Goal: Task Accomplishment & Management: Manage account settings

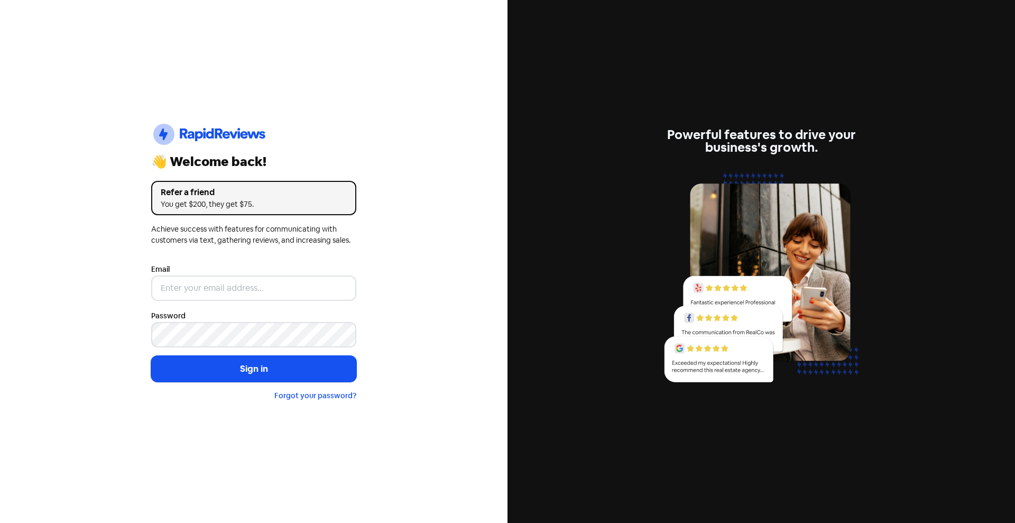
click at [0, 522] on nordpass-portal at bounding box center [0, 523] width 0 height 0
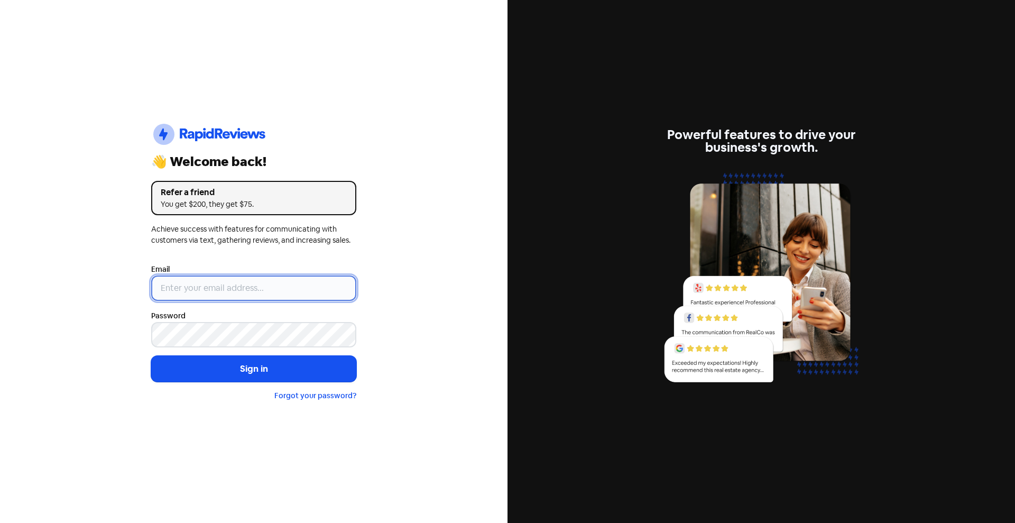
type input "[EMAIL_ADDRESS][DOMAIN_NAME]"
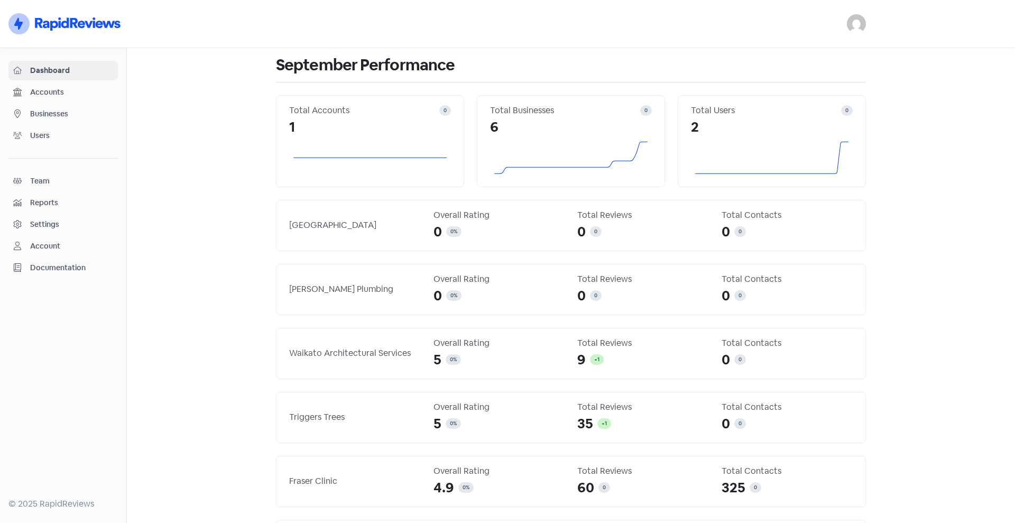
click at [40, 110] on span "Businesses" at bounding box center [71, 113] width 83 height 11
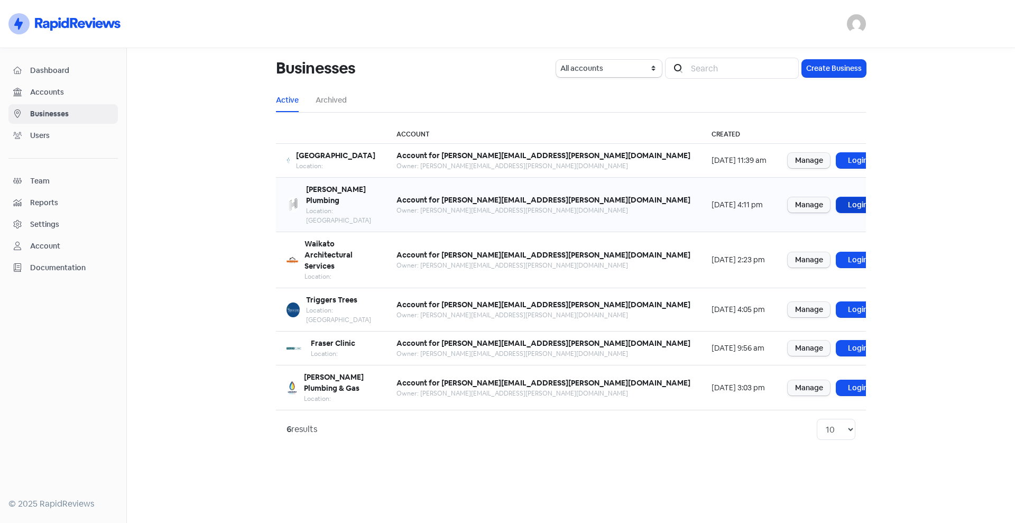
click at [838, 197] on link "Login" at bounding box center [857, 204] width 42 height 15
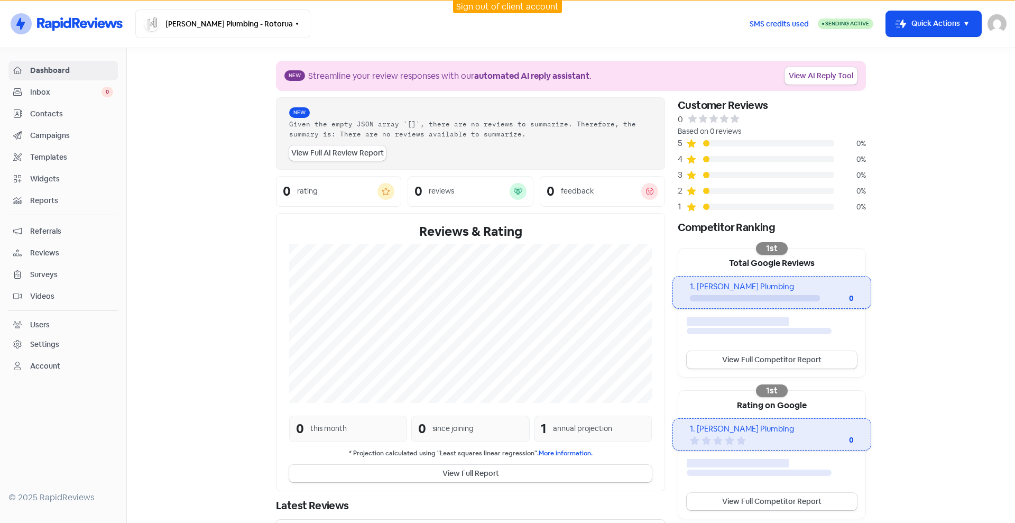
scroll to position [27, 0]
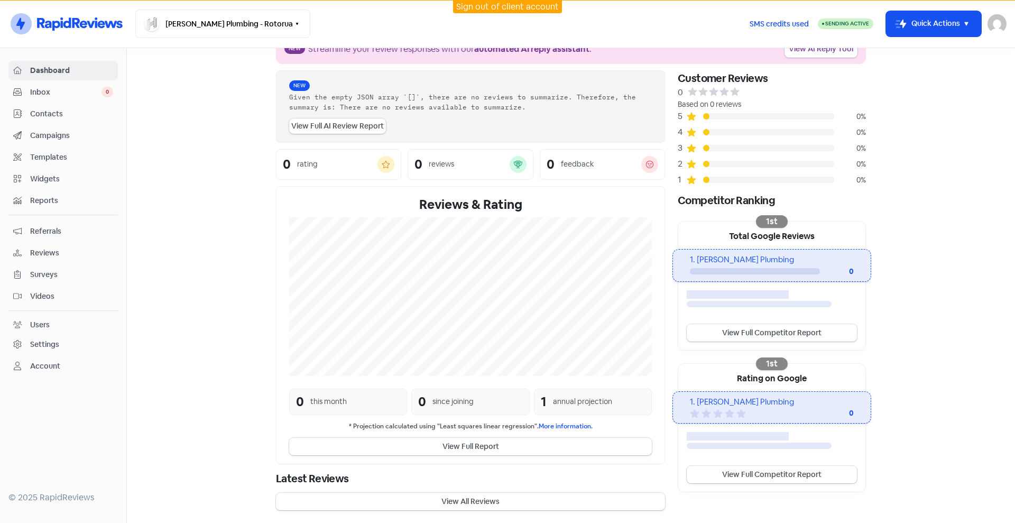
click at [59, 342] on div "Settings" at bounding box center [44, 344] width 29 height 11
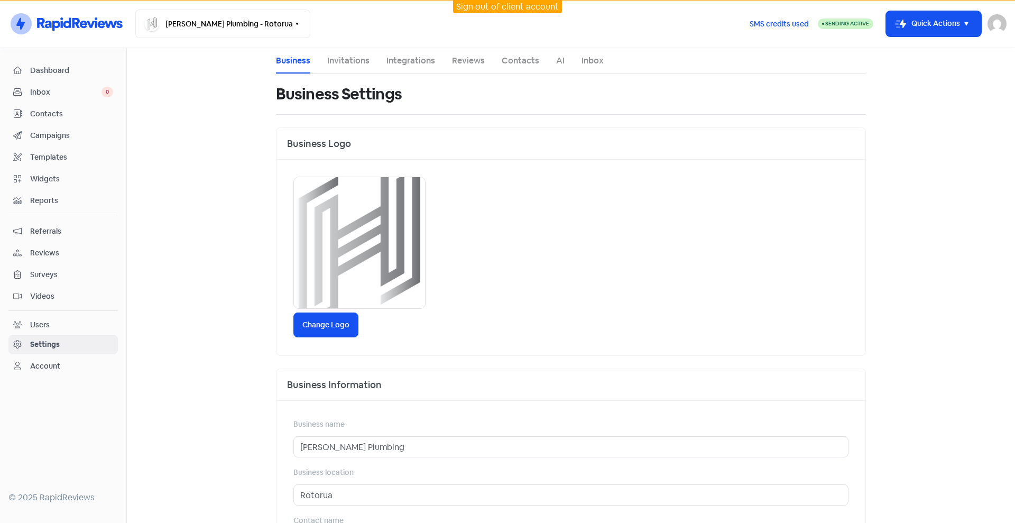
click at [415, 67] on li "Integrations" at bounding box center [410, 60] width 49 height 25
click at [415, 59] on link "Integrations" at bounding box center [410, 60] width 49 height 13
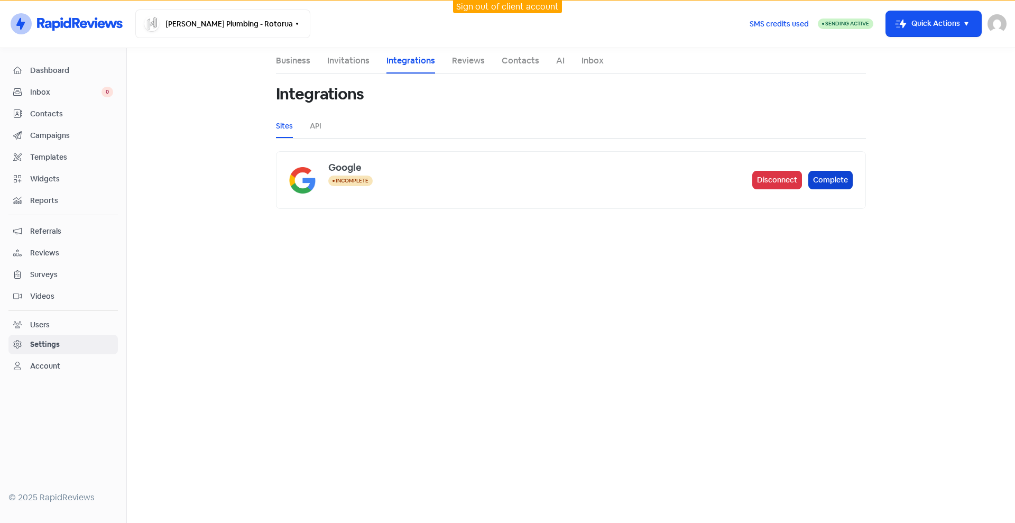
click at [845, 178] on button "Complete" at bounding box center [830, 180] width 44 height 18
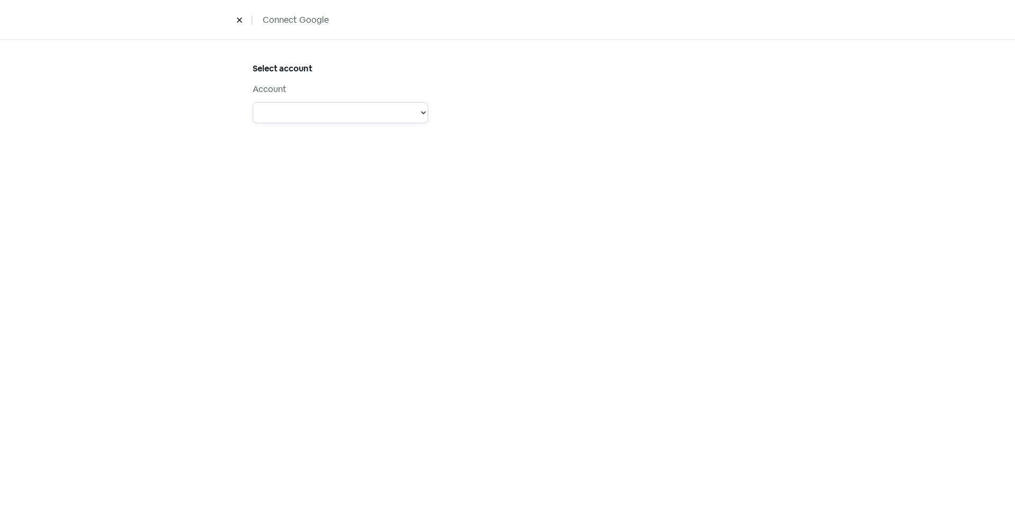
click at [348, 113] on select "Account: Support @Dimple - Type: PERSONAL - Role: Account: Physio Direct - Type…" at bounding box center [340, 112] width 175 height 21
select select "[object Object]"
click at [253, 102] on select "Account: Support @Dimple - Type: PERSONAL - Role: Account: Physio Direct - Type…" at bounding box center [340, 112] width 175 height 21
select select
drag, startPoint x: 396, startPoint y: 183, endPoint x: 393, endPoint y: 189, distance: 6.9
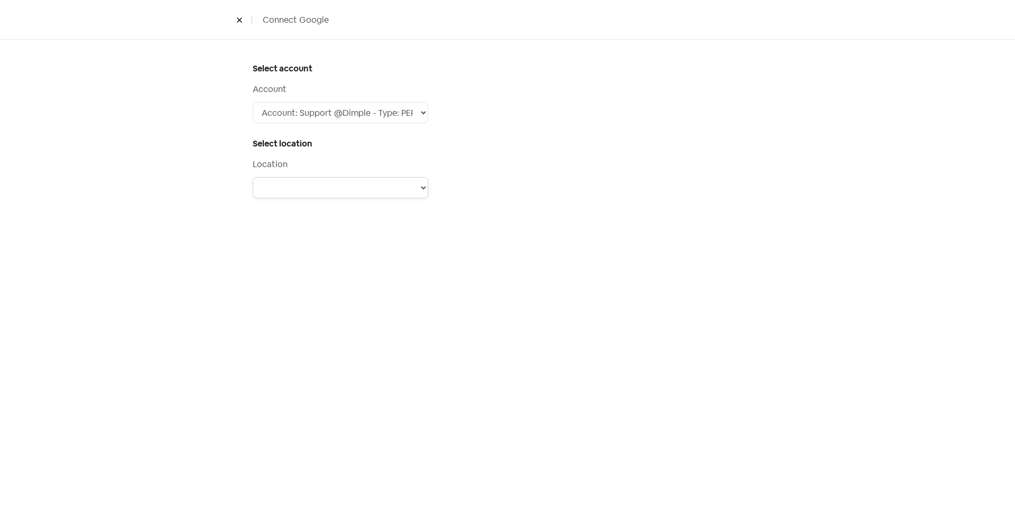
click at [396, 183] on select "Steens Tool and Die PeopleHQ Lakes Consultancy Ranolf Medical Centre Wayne Coon…" at bounding box center [340, 187] width 175 height 21
click at [695, 323] on div "Select account Account Account: Support @Dimple - Type: PERSONAL - Role: Accoun…" at bounding box center [507, 281] width 1015 height 483
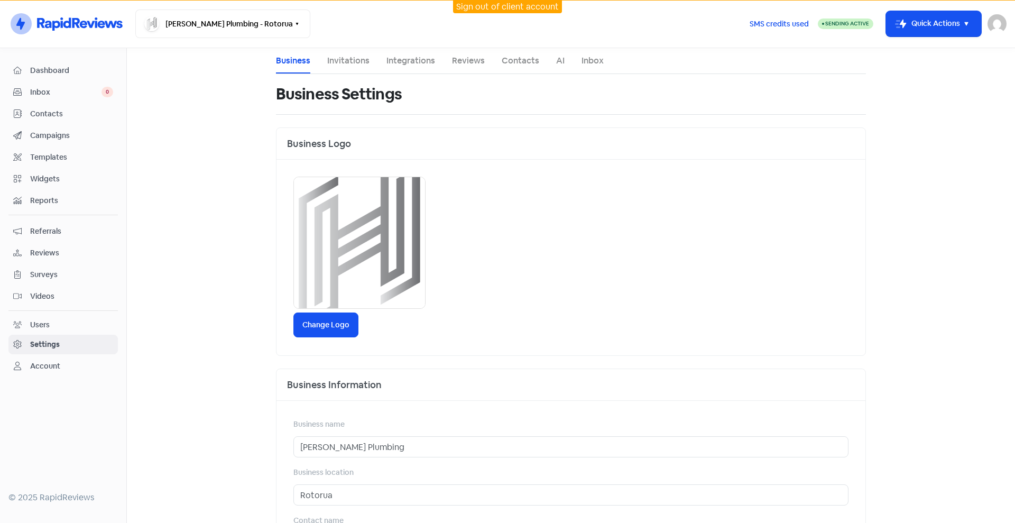
click at [966, 421] on main "Business Invitations Integrations Reviews Contacts AI Inbox Business Settings B…" at bounding box center [571, 285] width 888 height 475
click at [420, 66] on link "Integrations" at bounding box center [410, 60] width 49 height 13
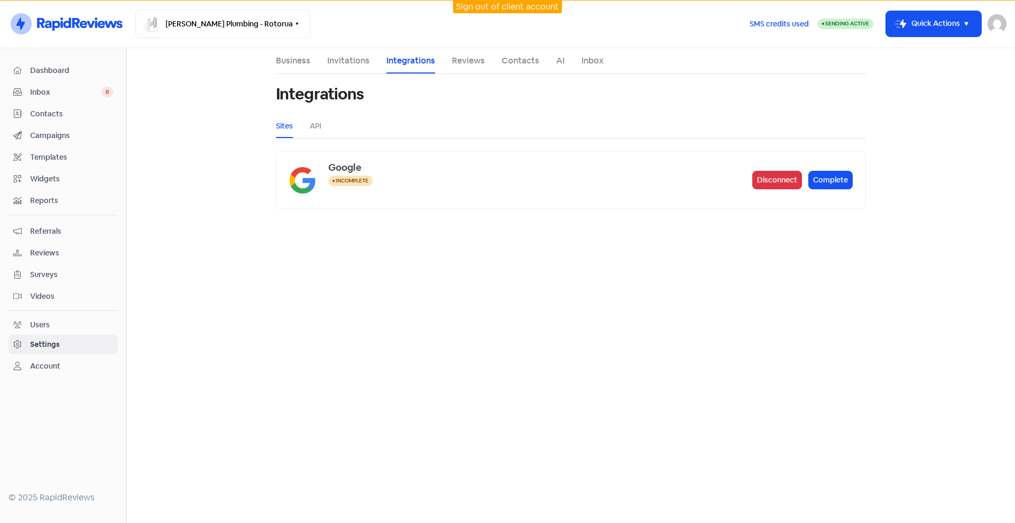
click at [56, 72] on span "Dashboard" at bounding box center [71, 70] width 83 height 11
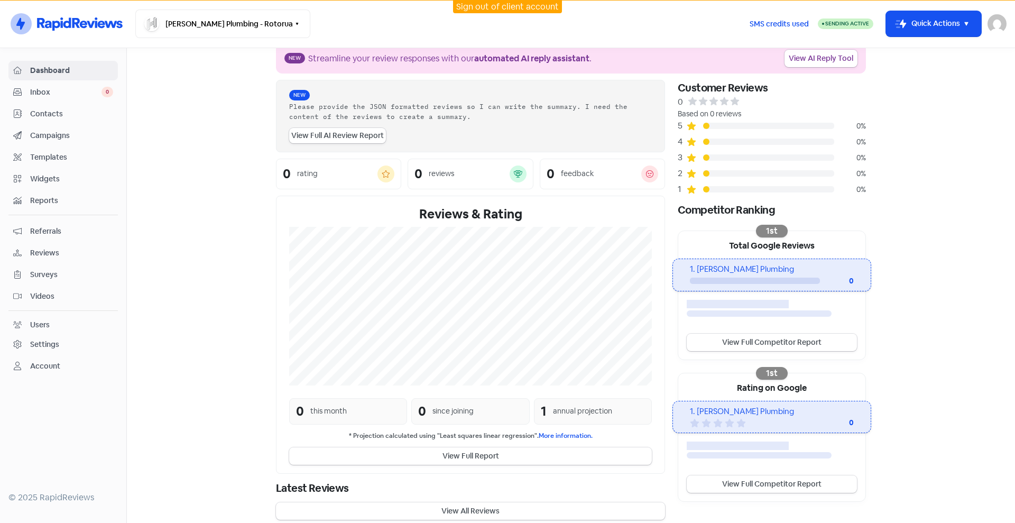
scroll to position [27, 0]
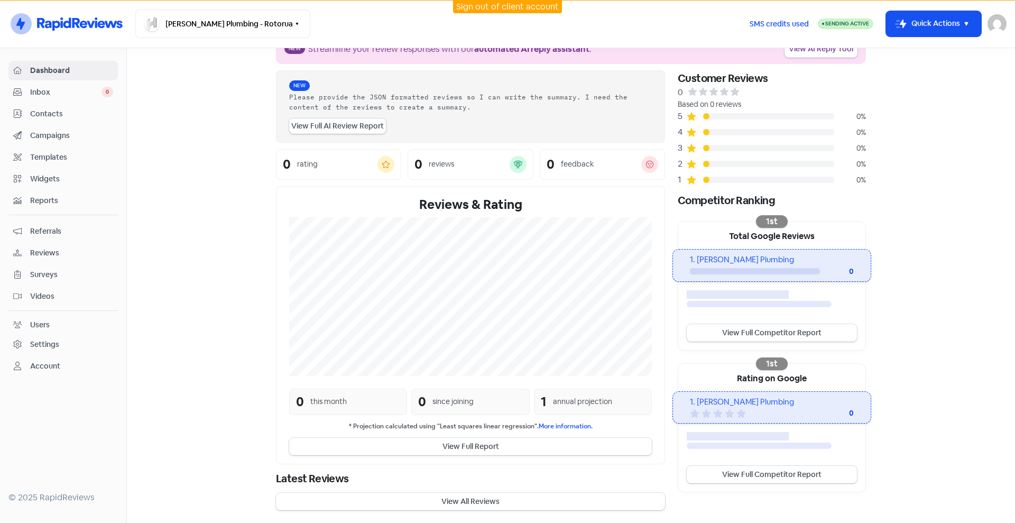
click at [751, 258] on div "1. Hodgson Plumbing" at bounding box center [771, 260] width 163 height 12
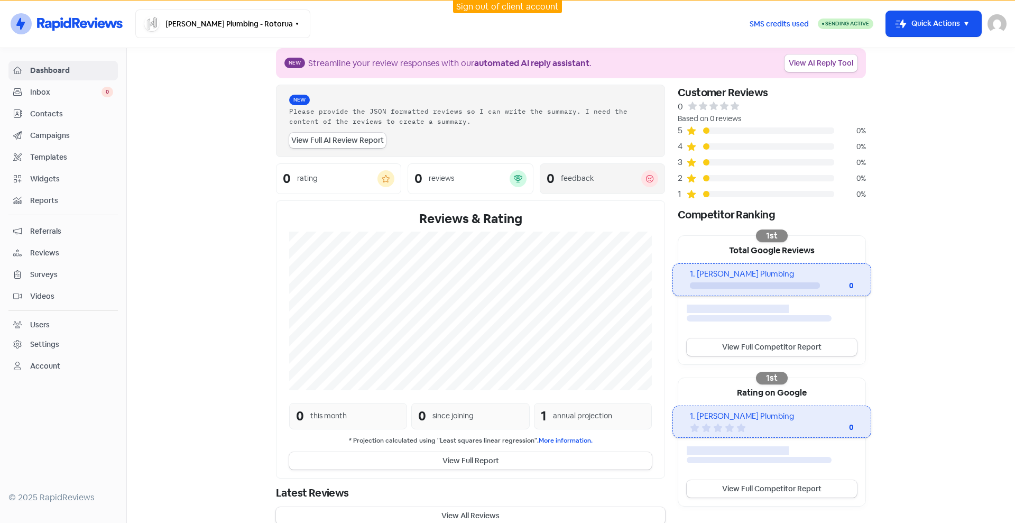
scroll to position [0, 0]
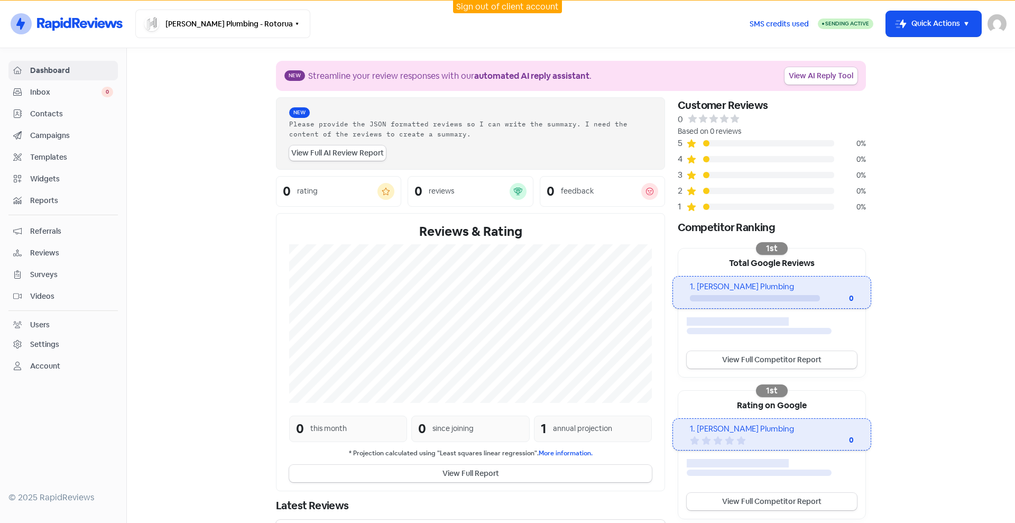
click at [38, 342] on div "Settings" at bounding box center [44, 344] width 29 height 11
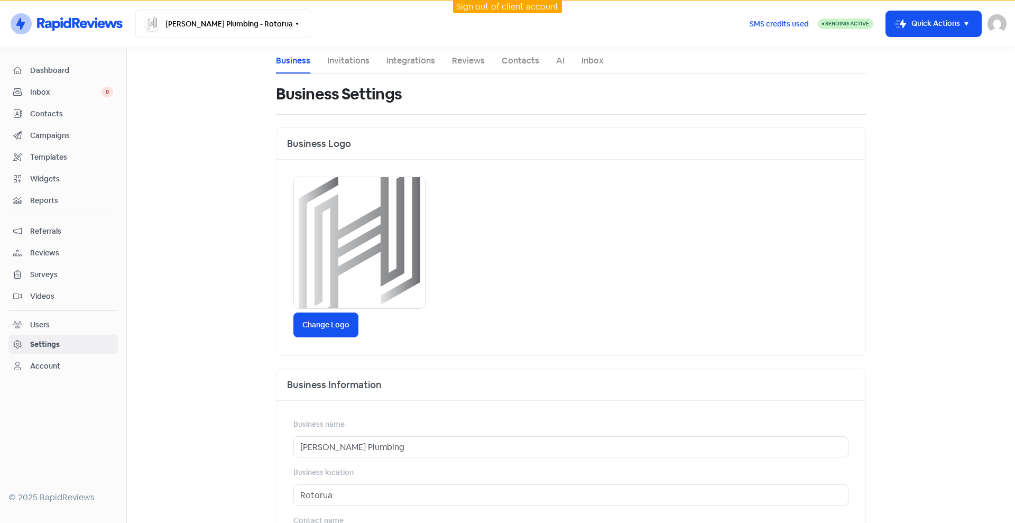
click at [408, 56] on link "Integrations" at bounding box center [410, 60] width 49 height 13
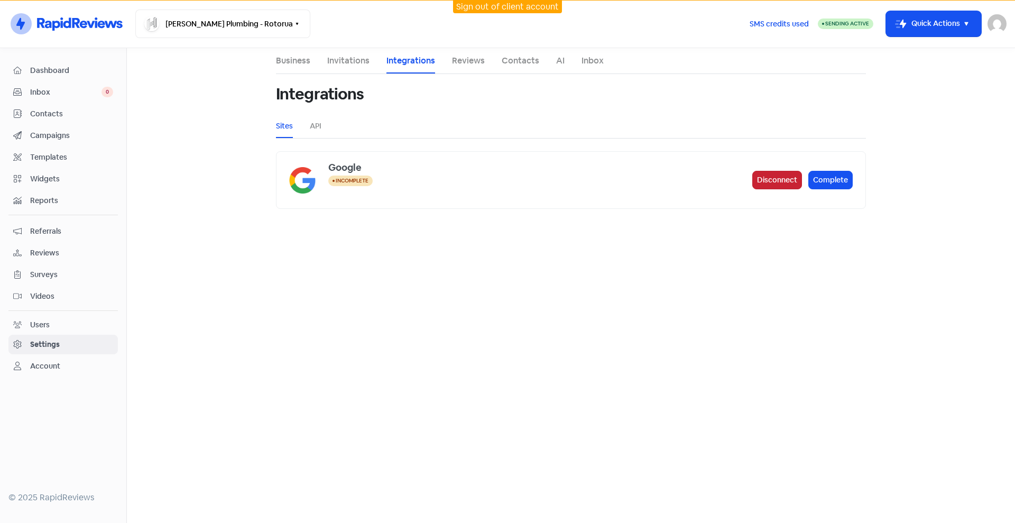
click at [780, 179] on button "Disconnect" at bounding box center [777, 180] width 50 height 18
click at [476, 58] on link "Reviews" at bounding box center [468, 60] width 33 height 13
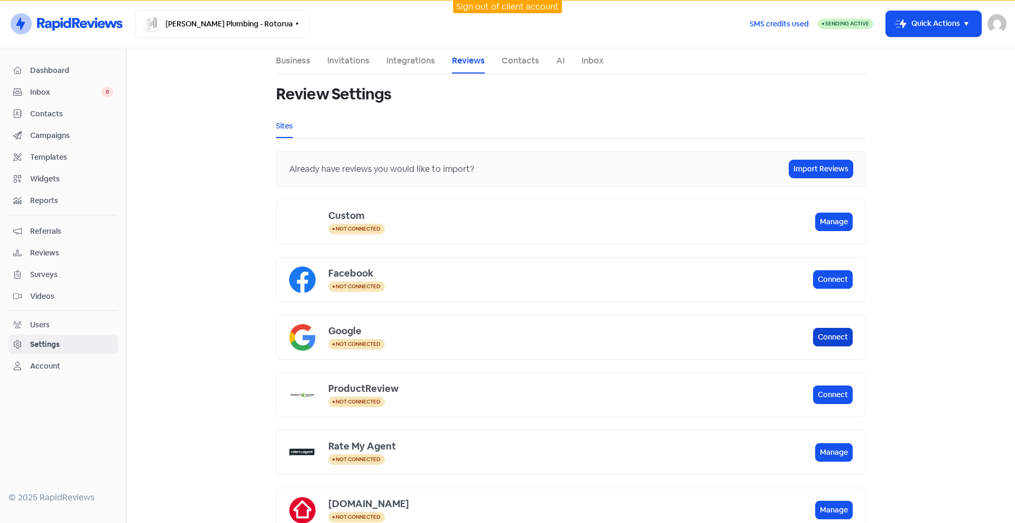
click at [823, 334] on button "Connect" at bounding box center [833, 337] width 40 height 18
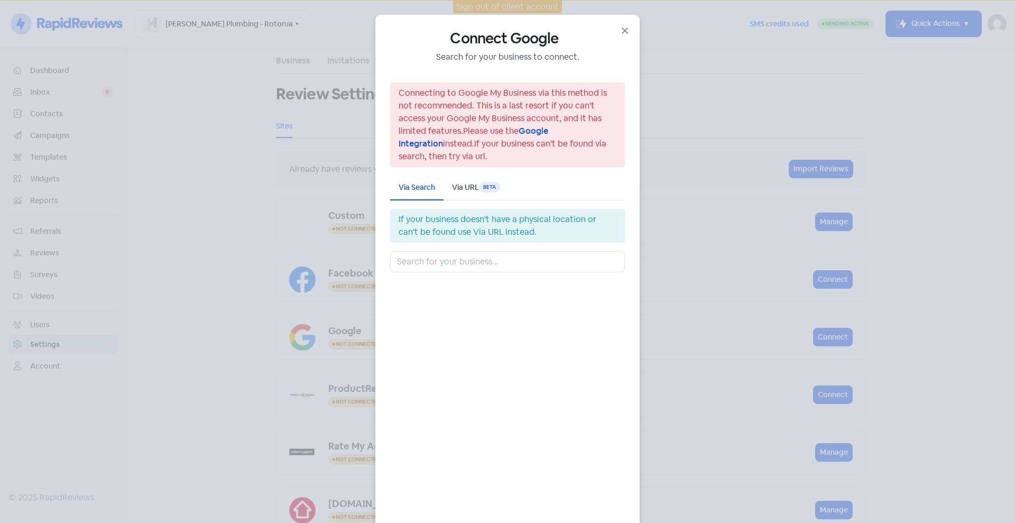
click at [457, 184] on div "Via URL Beta" at bounding box center [476, 187] width 48 height 11
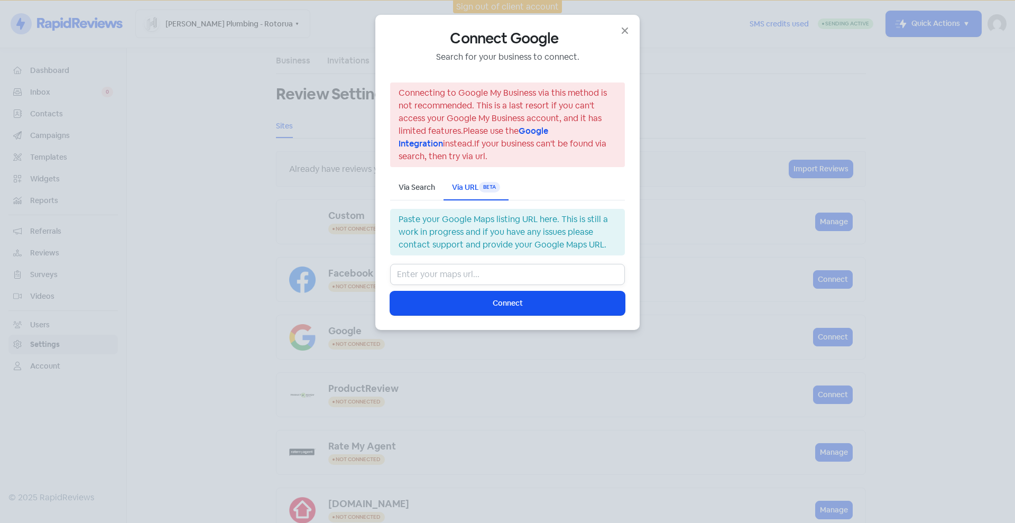
click at [437, 272] on input "text" at bounding box center [507, 274] width 235 height 21
paste input "https://www.google.com/maps/place/Hodgson+Plumbing+%26+Gas/@-37.6019105,176.246…"
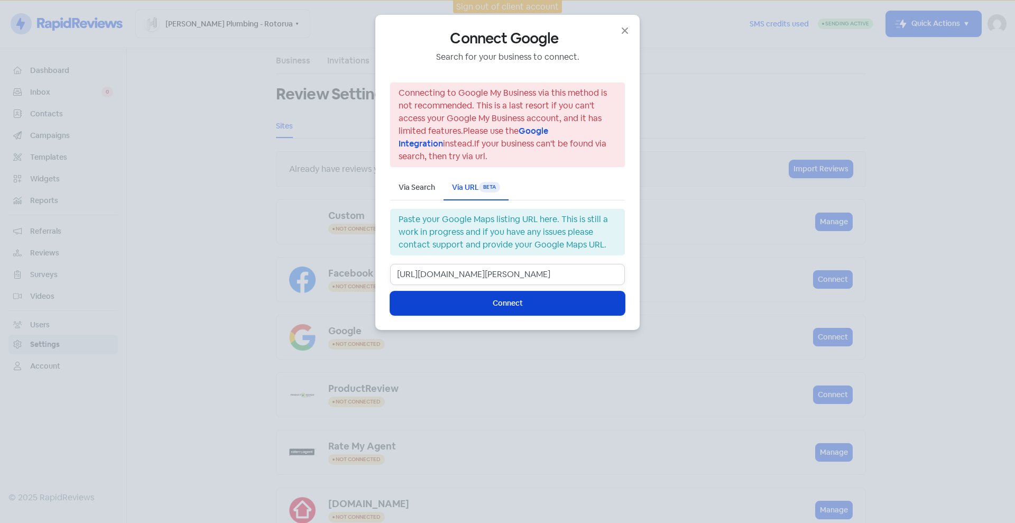
type input "https://www.google.com/maps/place/Hodgson+Plumbing+%26+Gas/@-37.6019105,176.246…"
click at [488, 300] on button "Icon For Loading Connect" at bounding box center [507, 303] width 235 height 24
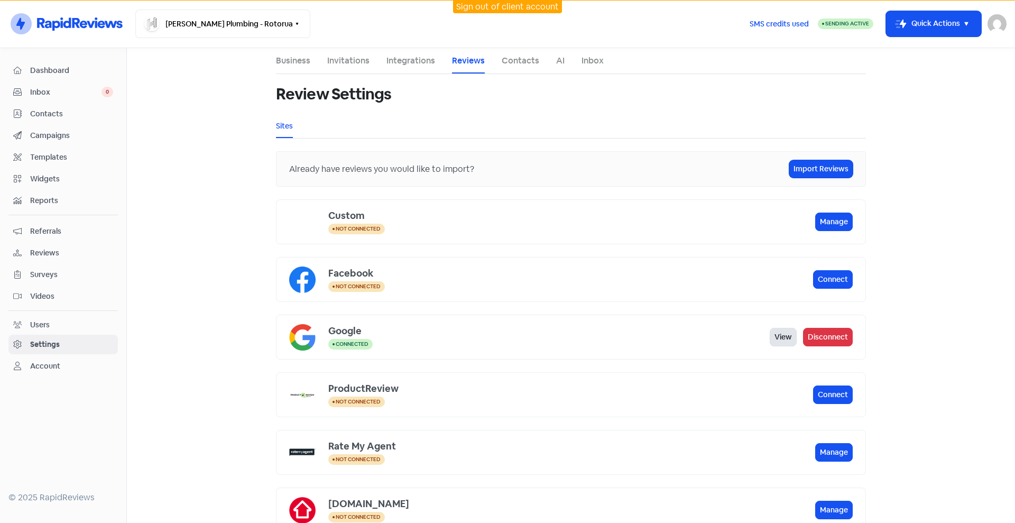
click at [774, 337] on link "View" at bounding box center [782, 337] width 27 height 18
click at [770, 336] on link "View" at bounding box center [782, 337] width 27 height 18
click at [45, 254] on span "Reviews" at bounding box center [71, 252] width 83 height 11
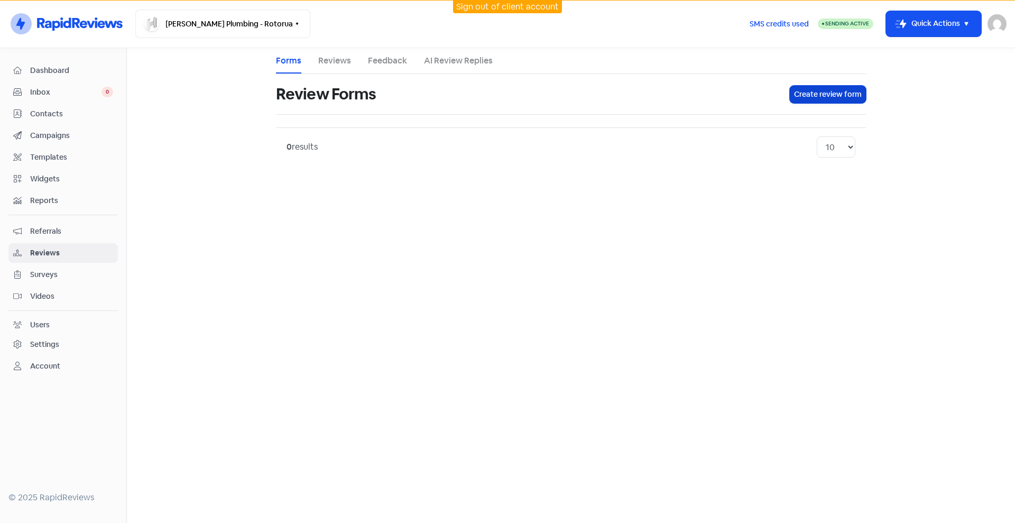
click at [825, 95] on button "Create review form" at bounding box center [828, 94] width 76 height 17
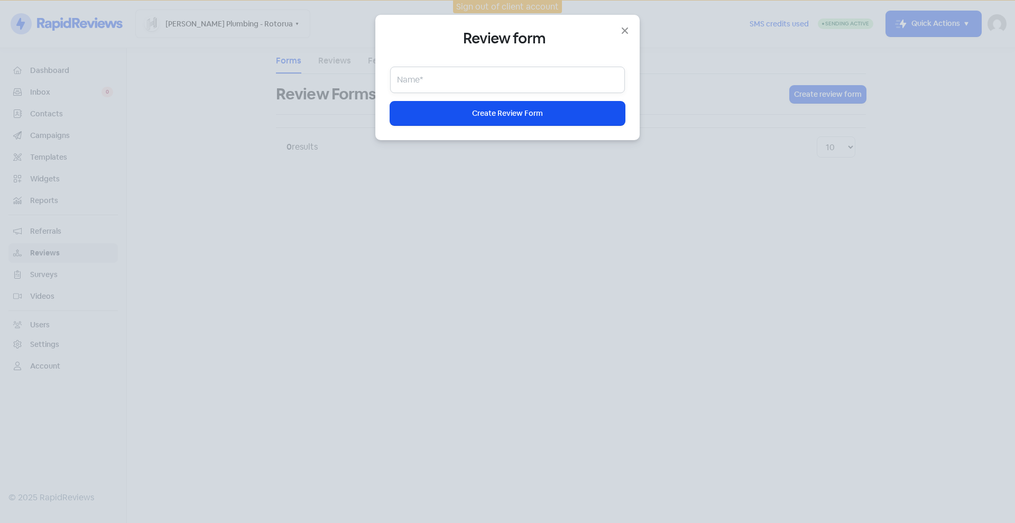
click at [460, 80] on input "text" at bounding box center [507, 80] width 235 height 26
type input "f"
type input "R"
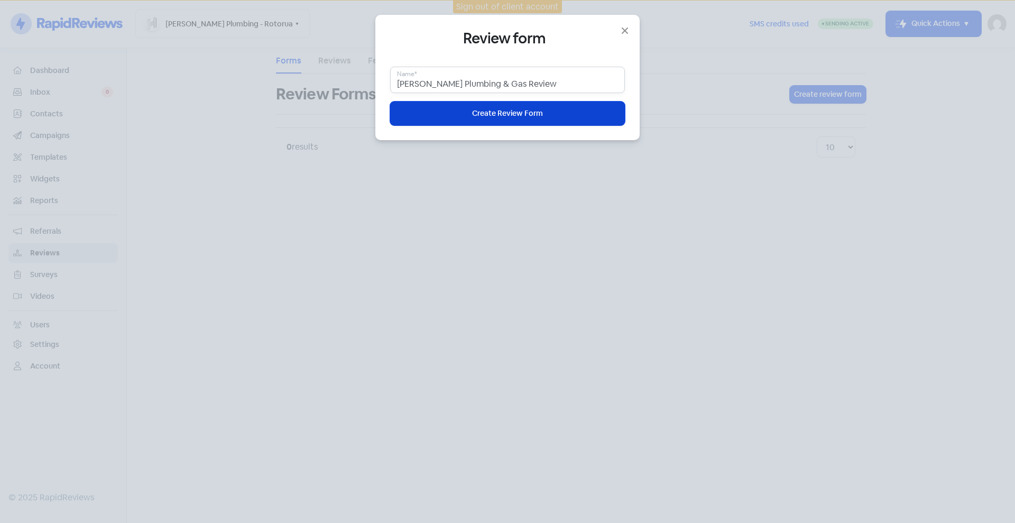
type input "Hodgson Plumbing & Gas Review"
click at [577, 112] on button "Icon For Loading Create Review Form" at bounding box center [507, 113] width 235 height 24
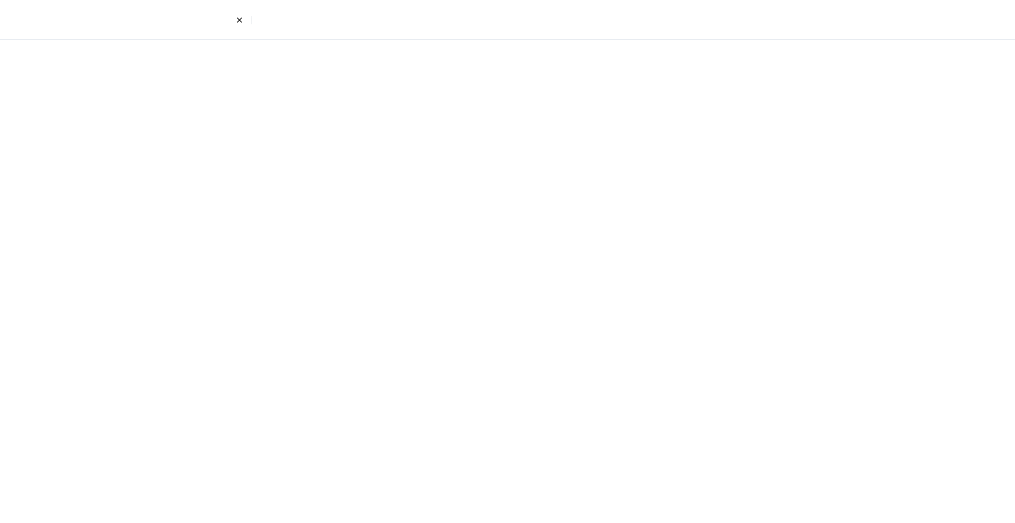
select select "4"
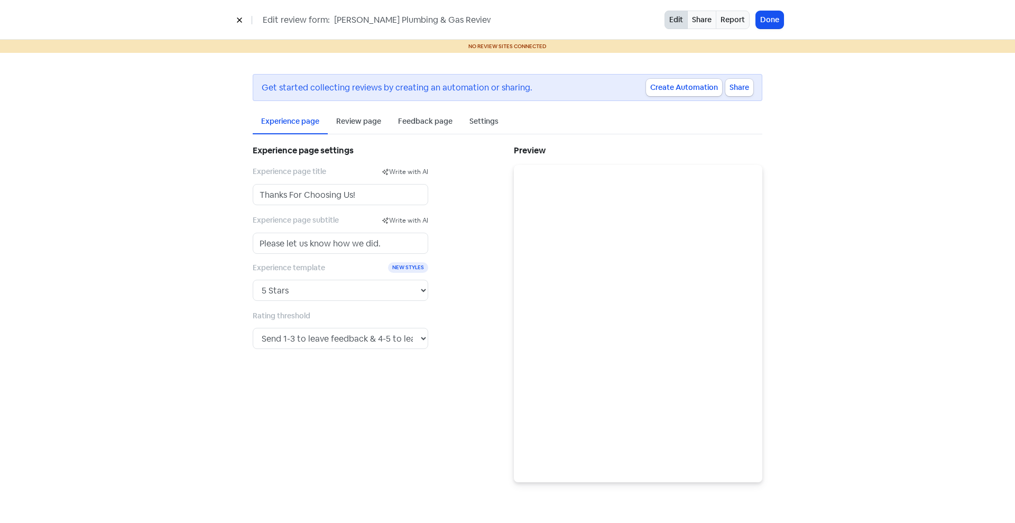
click at [245, 21] on button at bounding box center [239, 20] width 16 height 18
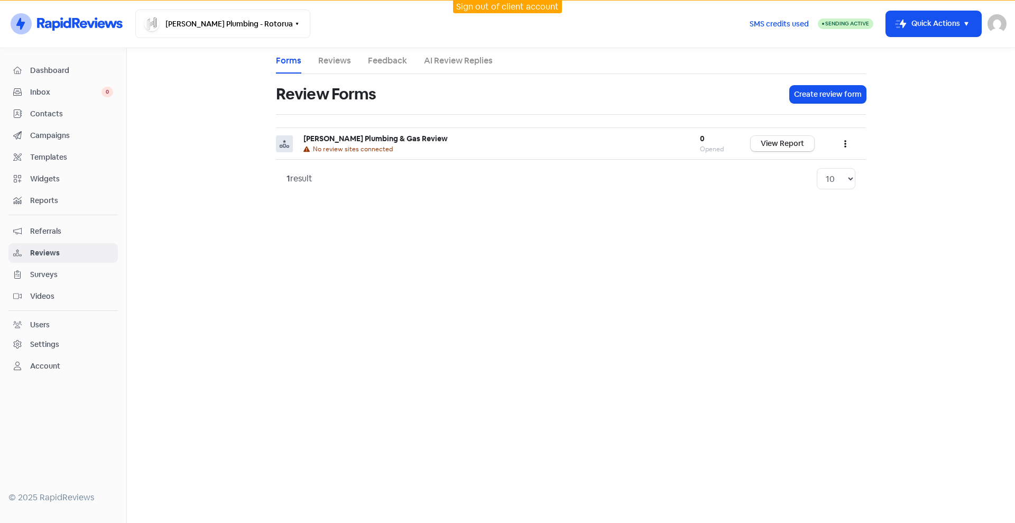
click at [61, 148] on link "Templates" at bounding box center [62, 157] width 109 height 20
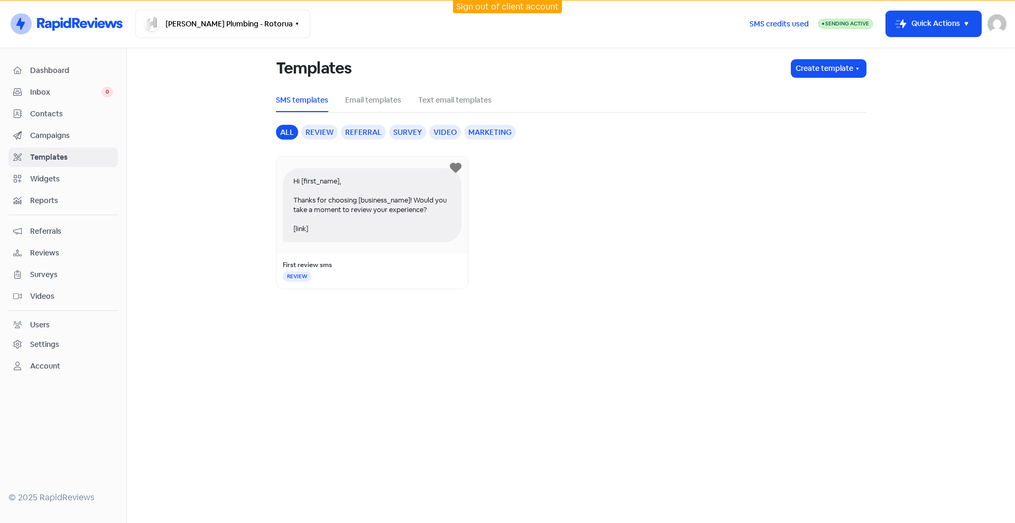
click at [48, 346] on div "Settings" at bounding box center [44, 344] width 29 height 11
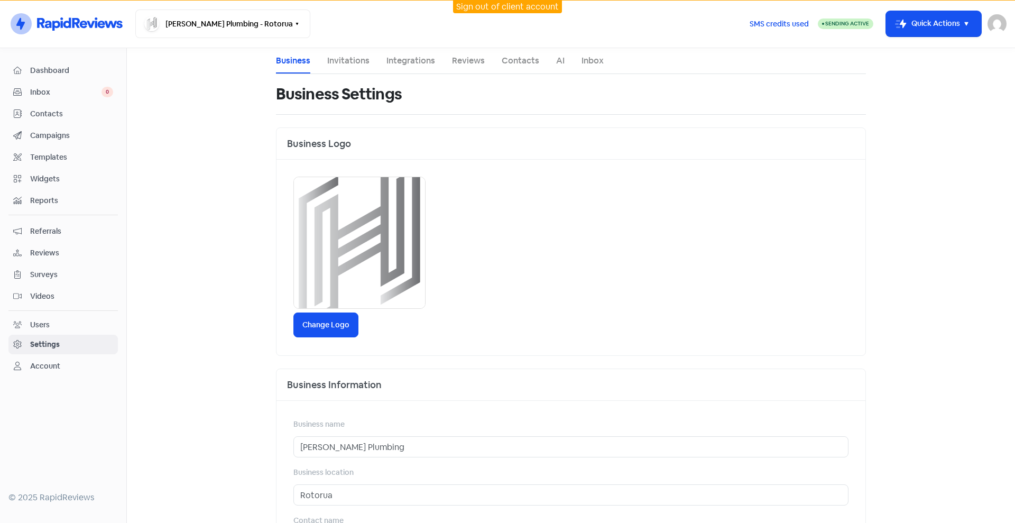
click at [556, 62] on link "AI" at bounding box center [560, 60] width 8 height 13
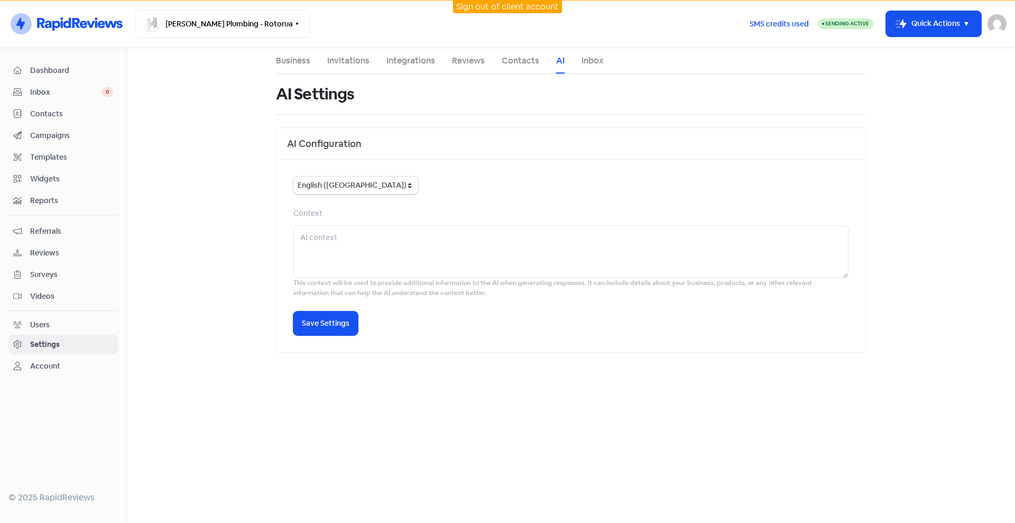
click at [292, 60] on link "Business" at bounding box center [293, 60] width 34 height 13
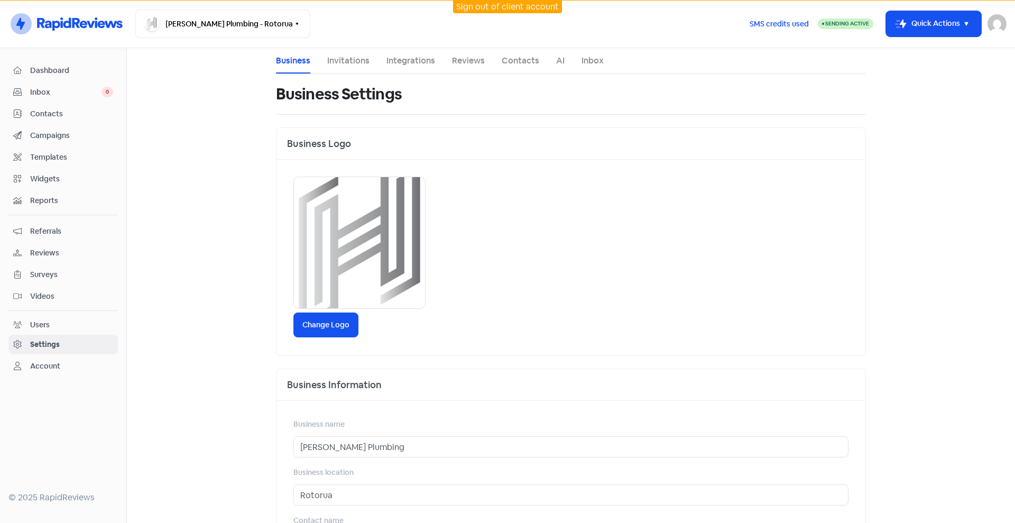
click at [59, 68] on span "Dashboard" at bounding box center [71, 70] width 83 height 11
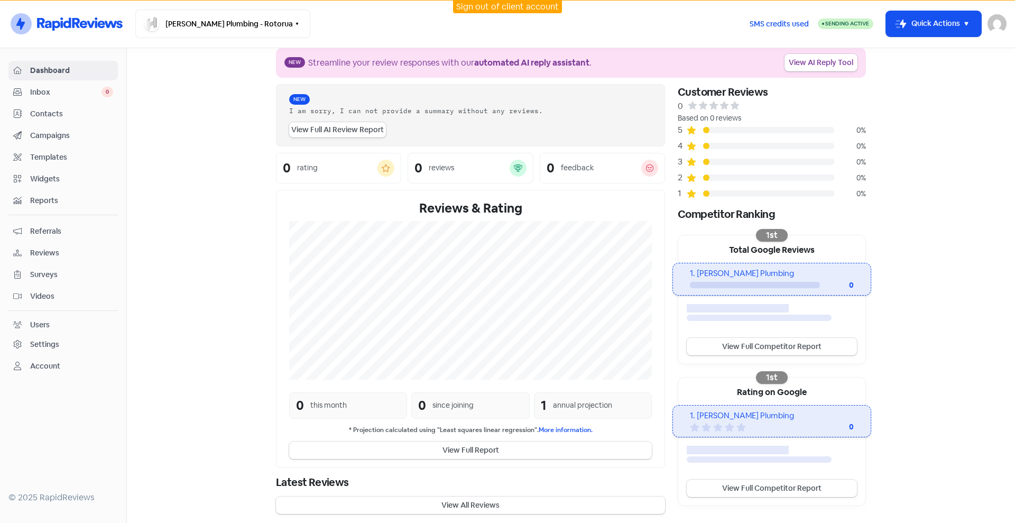
scroll to position [17, 0]
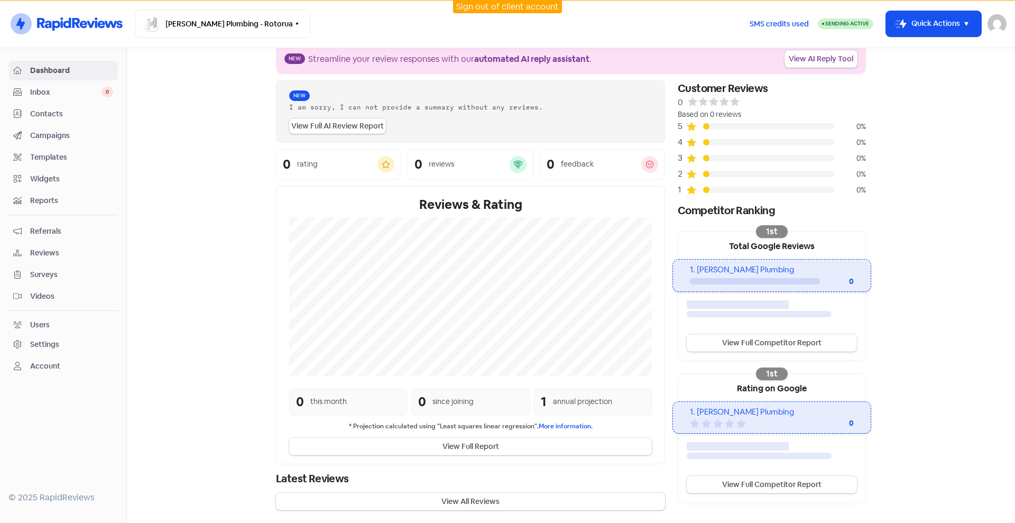
click at [505, 448] on button "View Full Report" at bounding box center [470, 446] width 363 height 17
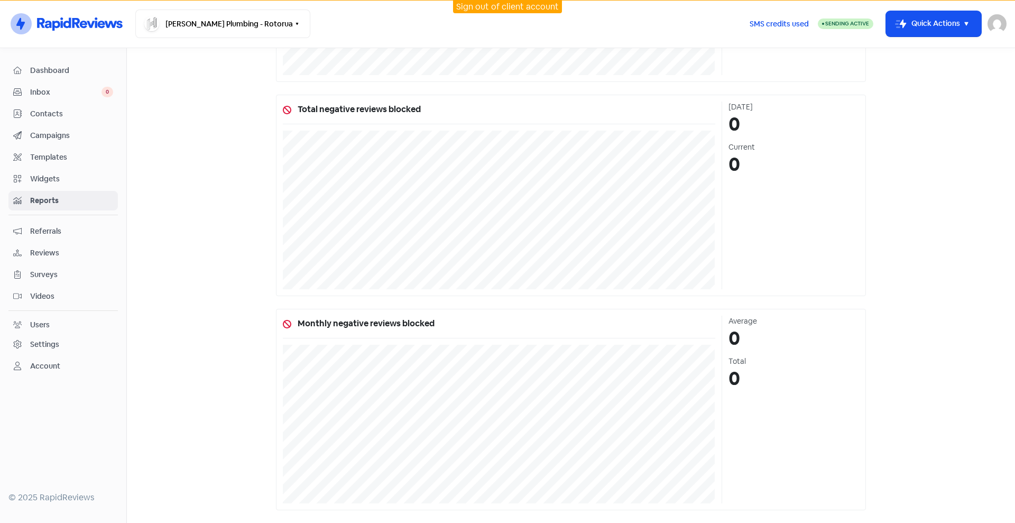
click at [58, 87] on span "Inbox" at bounding box center [65, 92] width 71 height 11
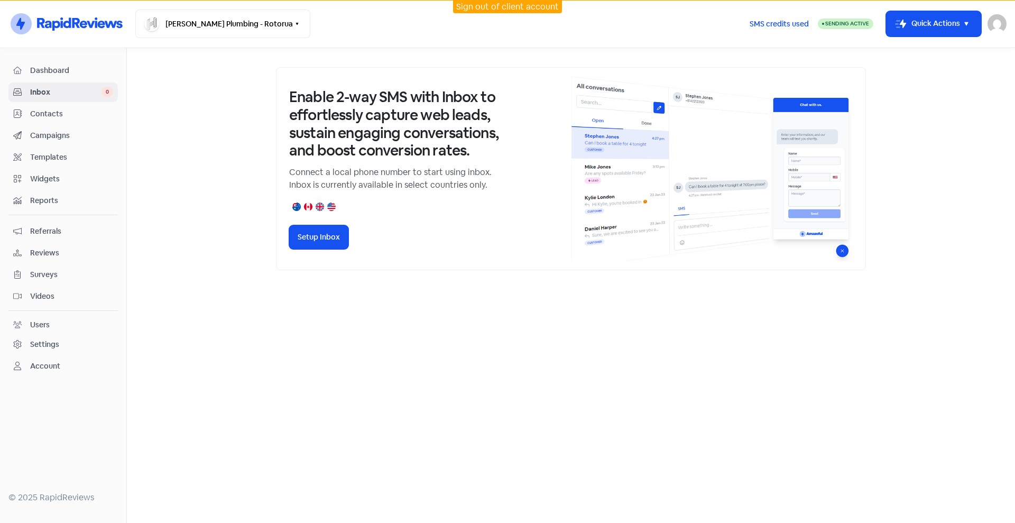
click at [605, 435] on div at bounding box center [571, 285] width 888 height 475
click at [79, 344] on div "Settings" at bounding box center [63, 344] width 100 height 12
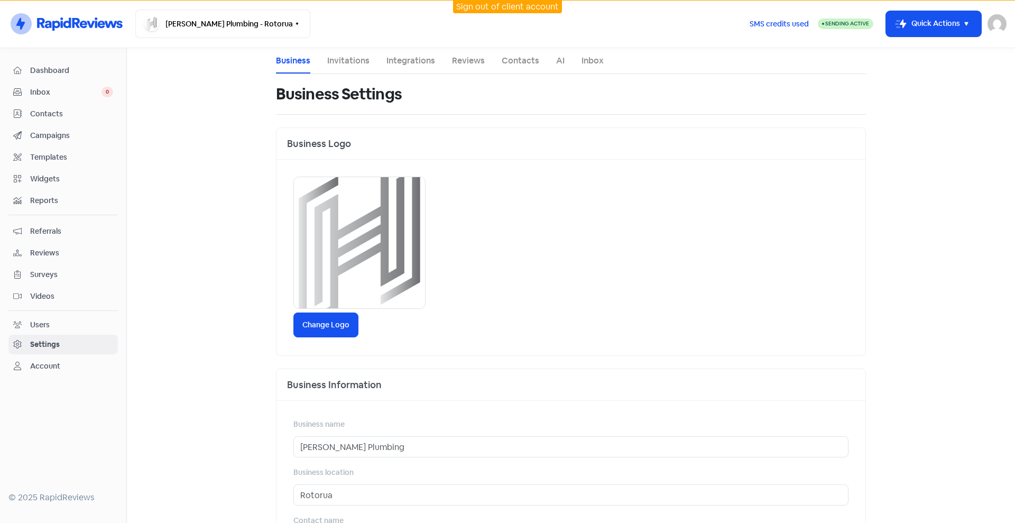
click at [68, 252] on span "Reviews" at bounding box center [71, 252] width 83 height 11
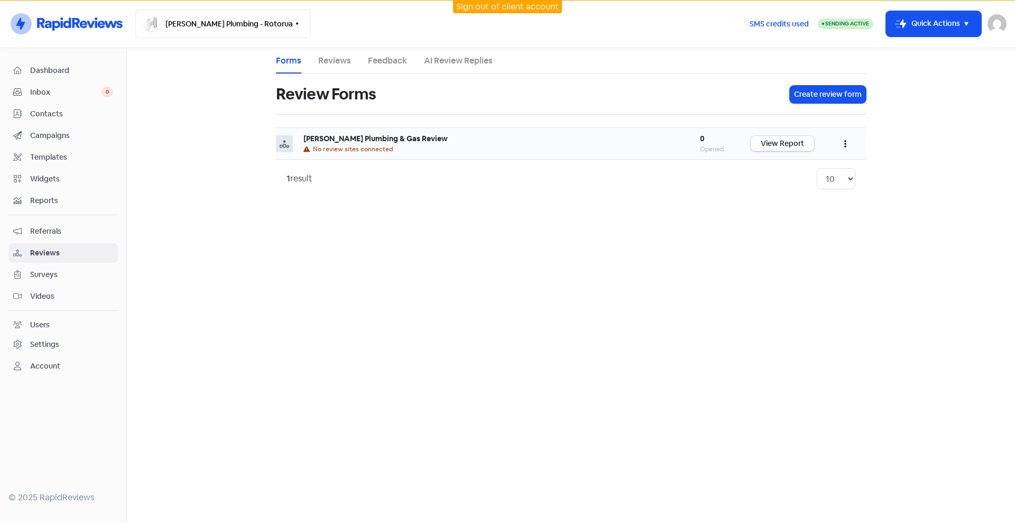
click at [478, 140] on div "Hodgson Plumbing & Gas Review" at bounding box center [490, 138] width 375 height 11
click at [798, 145] on link "View Report" at bounding box center [781, 143] width 63 height 15
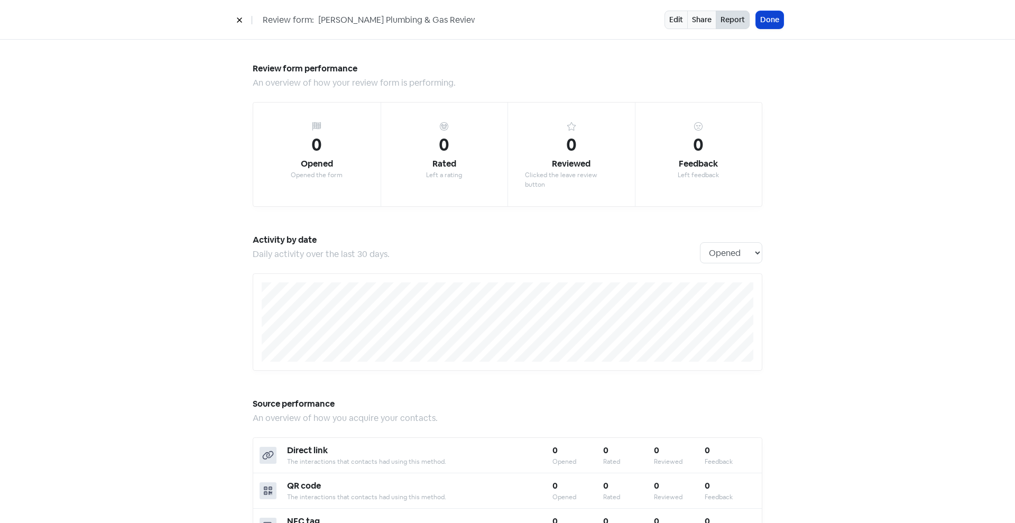
click at [762, 20] on button "Done" at bounding box center [769, 19] width 27 height 17
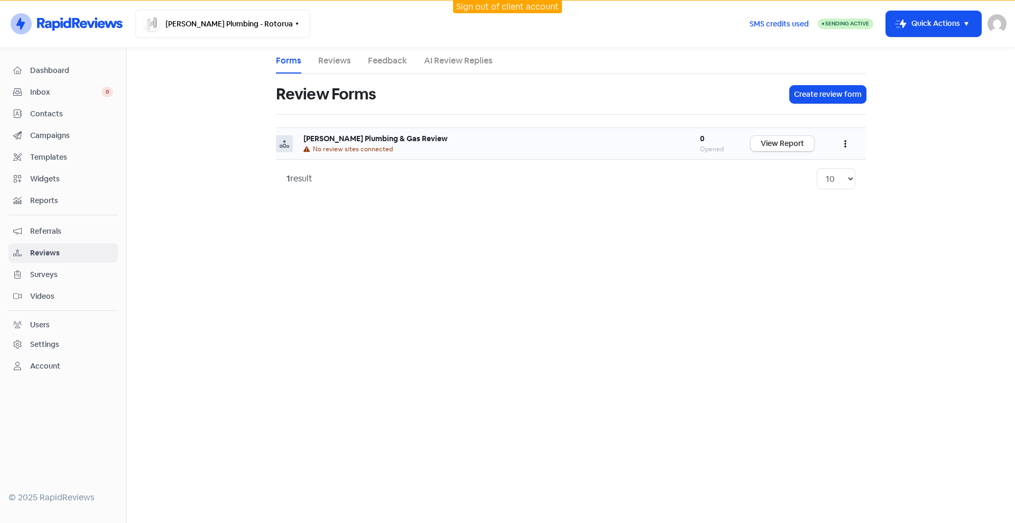
click at [844, 142] on icon "button" at bounding box center [845, 144] width 2 height 7
click at [791, 190] on link "Edit" at bounding box center [810, 191] width 89 height 21
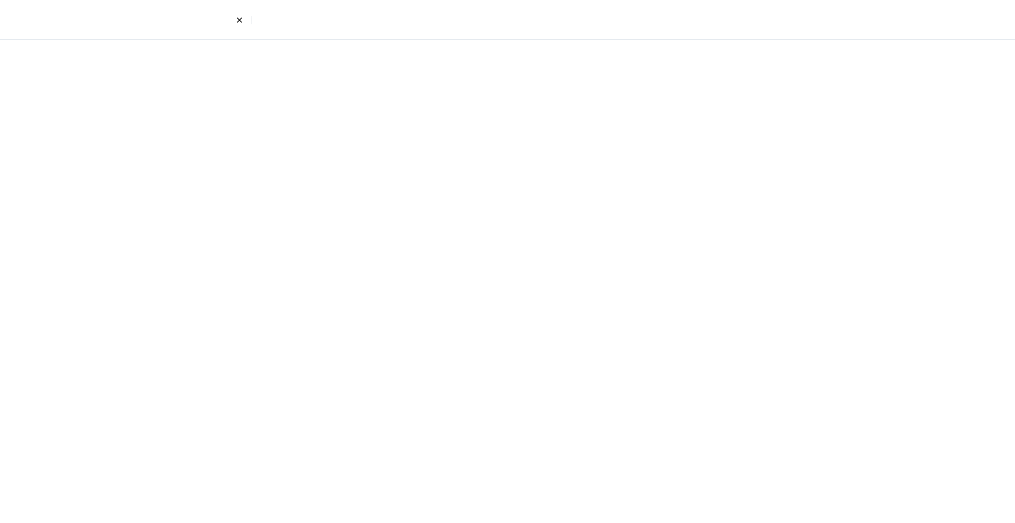
select select "4"
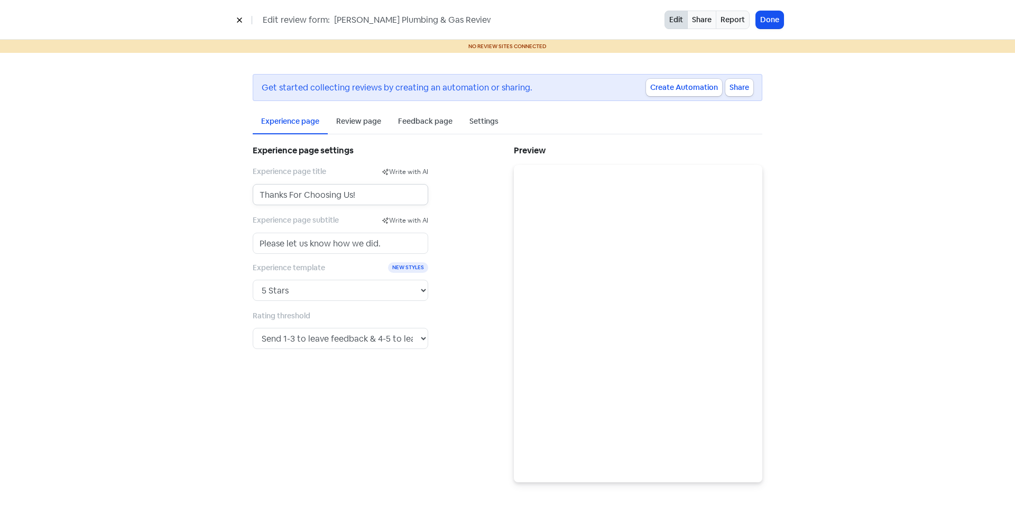
drag, startPoint x: 375, startPoint y: 196, endPoint x: 118, endPoint y: 181, distance: 257.8
click at [118, 181] on div "Get started collecting reviews by creating an automation or sharing. Create Aut…" at bounding box center [507, 278] width 1015 height 450
type input "Tell us about your Experience."
click at [389, 239] on input "Please let us know how we did." at bounding box center [340, 243] width 175 height 21
drag, startPoint x: 396, startPoint y: 239, endPoint x: 230, endPoint y: 235, distance: 166.5
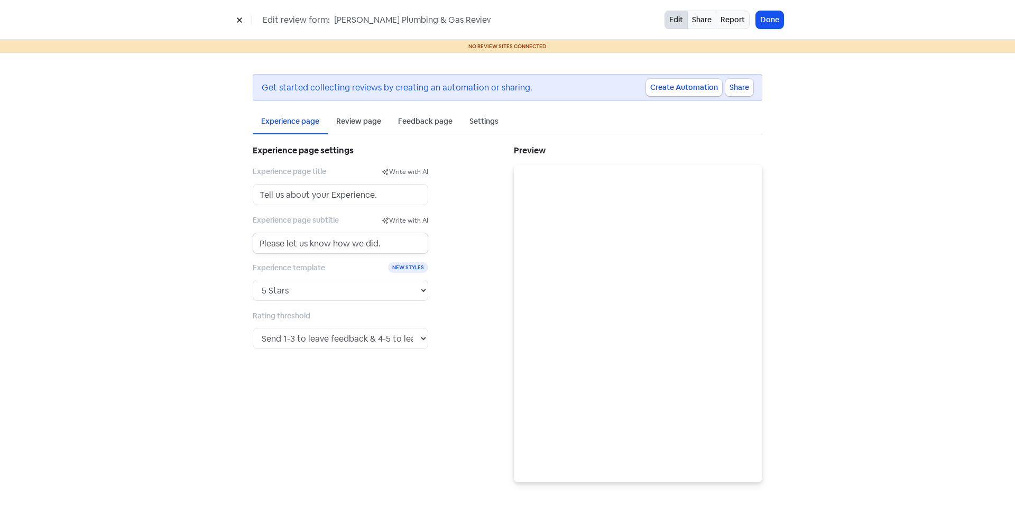
click at [230, 235] on div "Get started collecting reviews by creating an automation or sharing. Create Aut…" at bounding box center [507, 278] width 602 height 450
type input "We Value Your Opinion & Want to Hear From You."
click at [391, 337] on select "Send any rating to leave a review. Send 1 to leave feedback & 2-5 to leave a re…" at bounding box center [340, 338] width 175 height 21
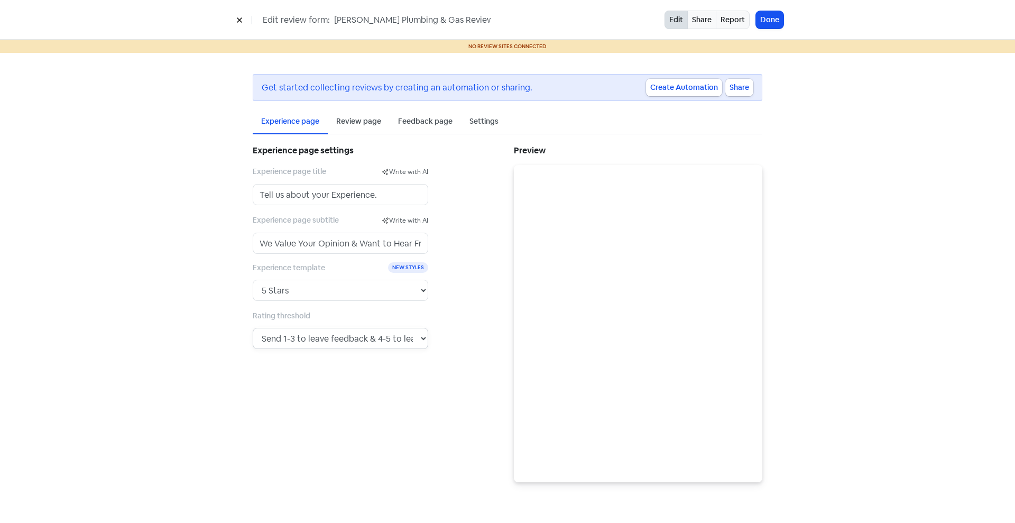
select select "2"
click at [253, 328] on select "Send any rating to leave a review. Send 1 to leave feedback & 2-5 to leave a re…" at bounding box center [340, 338] width 175 height 21
click at [346, 122] on div "Review page" at bounding box center [358, 121] width 45 height 11
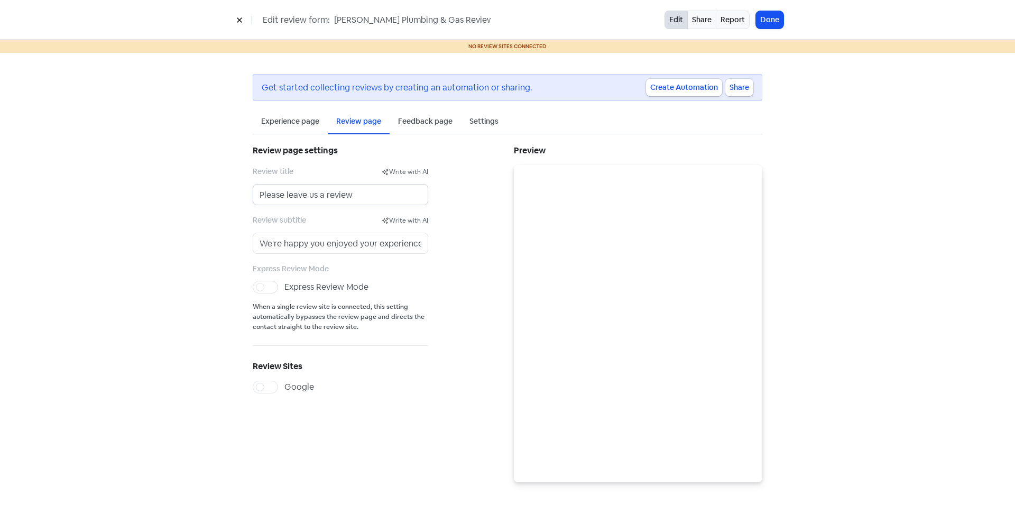
drag, startPoint x: 382, startPoint y: 194, endPoint x: 69, endPoint y: 152, distance: 315.2
click at [69, 152] on div "Get started collecting reviews by creating an automation or sharing. Create Aut…" at bounding box center [507, 278] width 1015 height 450
type input "W"
type input "Tell Us About Your Experience"
click at [393, 246] on input "We're happy you enjoyed your experience." at bounding box center [340, 243] width 175 height 21
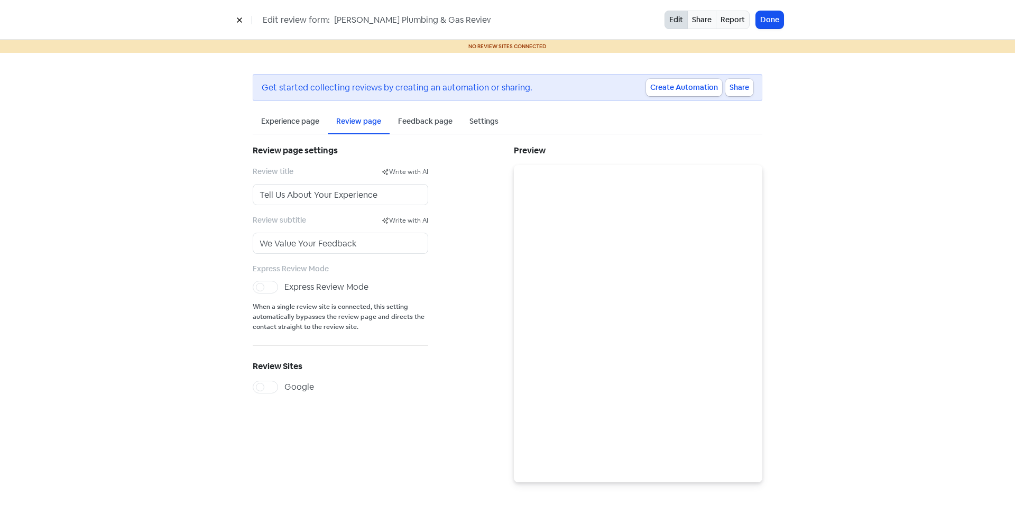
click at [419, 126] on div "Feedback page" at bounding box center [425, 121] width 54 height 11
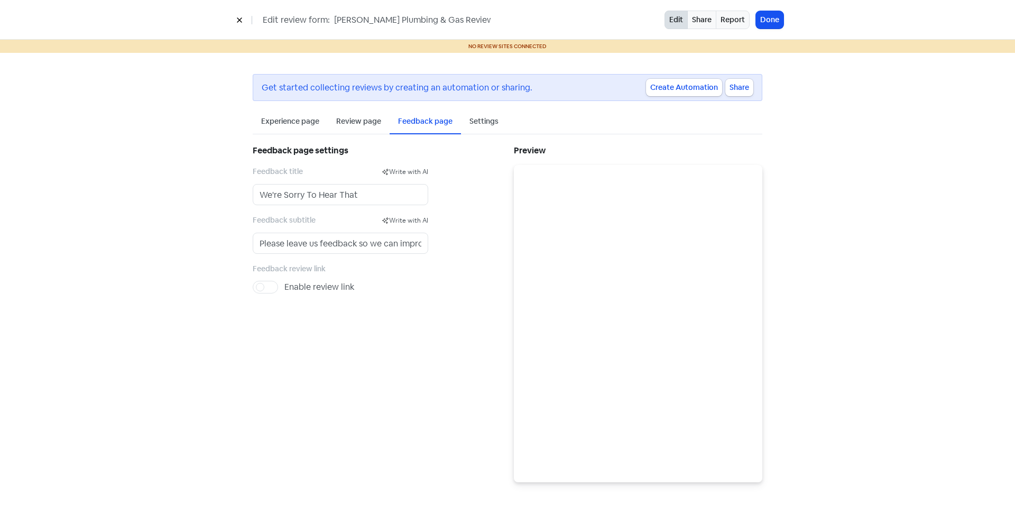
click at [361, 108] on div "Get started collecting reviews by creating an automation or sharing. Create Aut…" at bounding box center [507, 278] width 552 height 450
click at [375, 120] on div "Review page" at bounding box center [358, 121] width 45 height 11
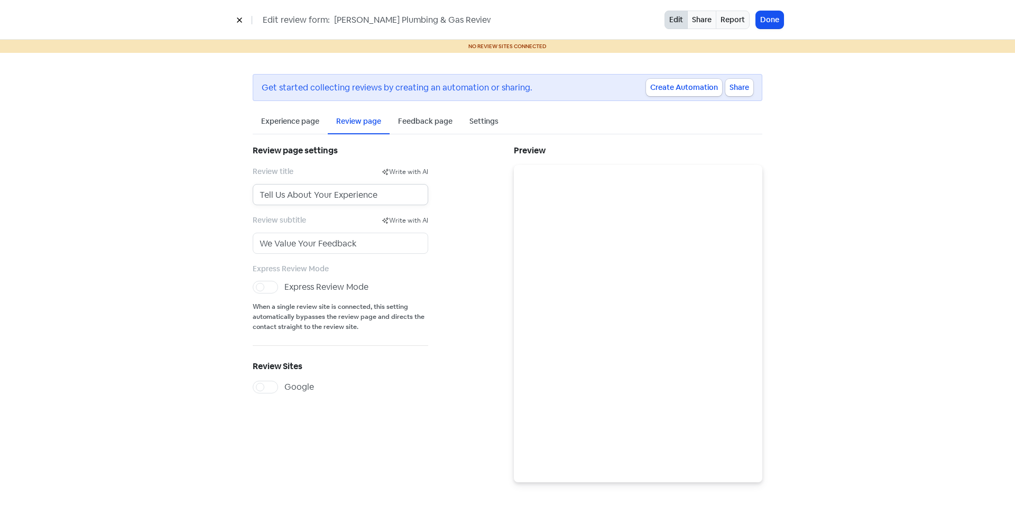
drag, startPoint x: 393, startPoint y: 197, endPoint x: 217, endPoint y: 188, distance: 175.7
click at [217, 188] on div "Get started collecting reviews by creating an automation or sharing. Create Aut…" at bounding box center [507, 278] width 602 height 450
type input "We're happy you enjoyed your experience."
type input "Te"
drag, startPoint x: 394, startPoint y: 195, endPoint x: 181, endPoint y: 193, distance: 213.0
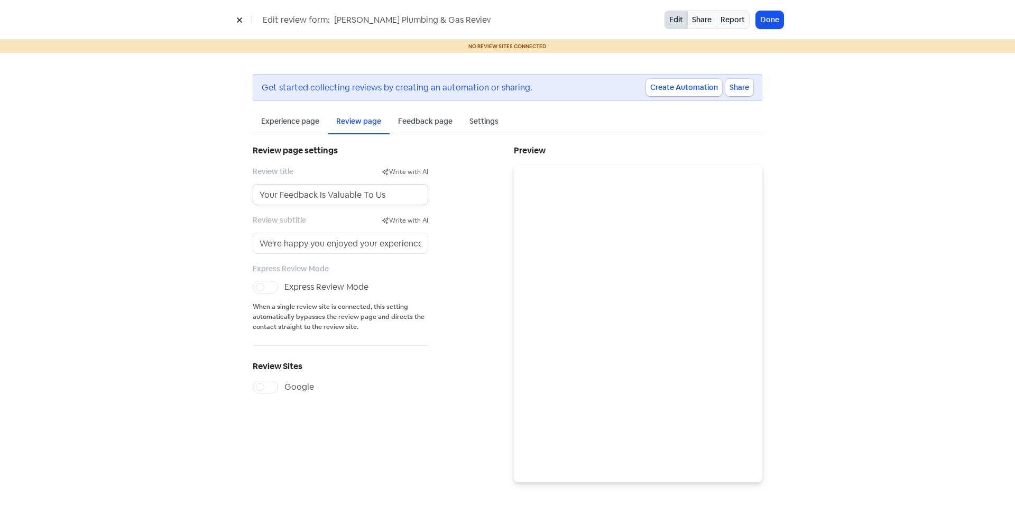
click at [181, 193] on div "Get started collecting reviews by creating an automation or sharing. Create Aut…" at bounding box center [507, 278] width 1015 height 450
type input "We Value Your Opinion"
click at [419, 117] on div "Feedback page" at bounding box center [425, 121] width 54 height 11
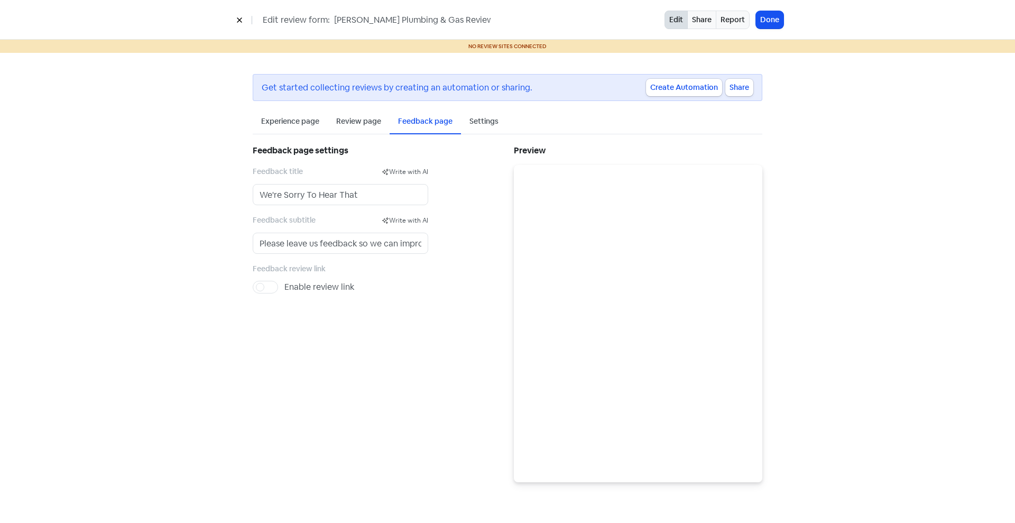
click at [479, 121] on div "Settings" at bounding box center [483, 121] width 29 height 11
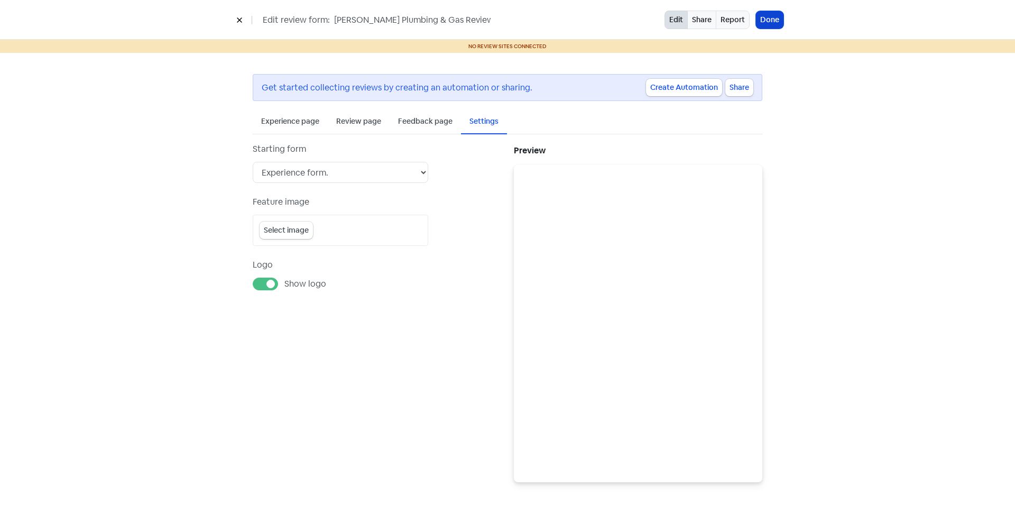
click at [768, 18] on button "Done" at bounding box center [769, 19] width 27 height 17
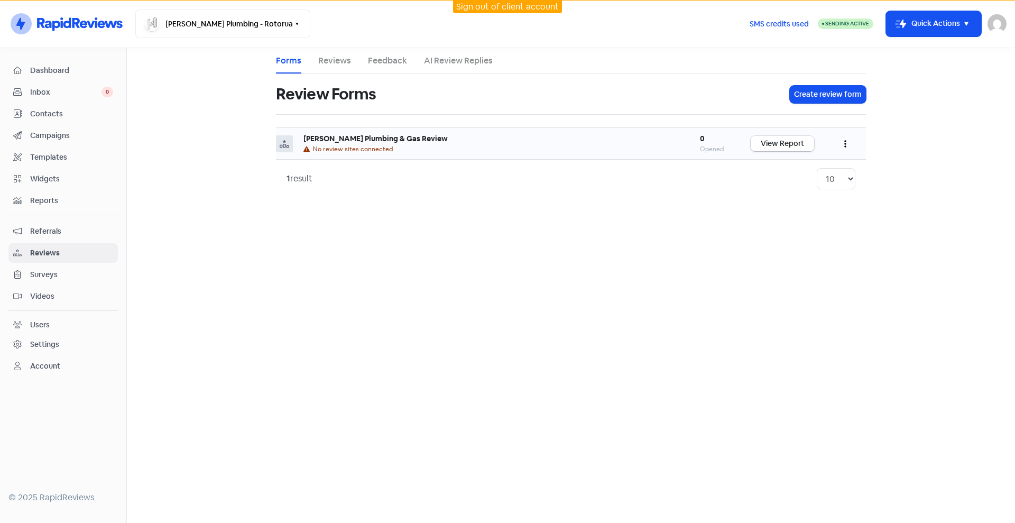
click at [844, 144] on icon "button" at bounding box center [845, 144] width 2 height 8
click at [464, 148] on div "No review sites connected" at bounding box center [490, 149] width 375 height 10
click at [364, 137] on b "Hodgson Plumbing & Gas Review" at bounding box center [375, 139] width 144 height 10
click at [789, 144] on link "View Report" at bounding box center [781, 143] width 63 height 15
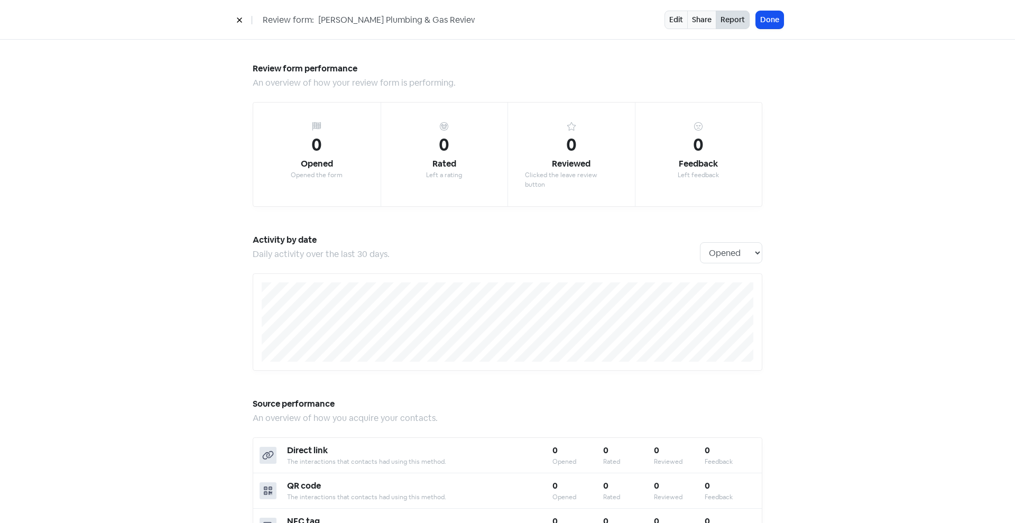
click at [235, 21] on button at bounding box center [239, 20] width 16 height 18
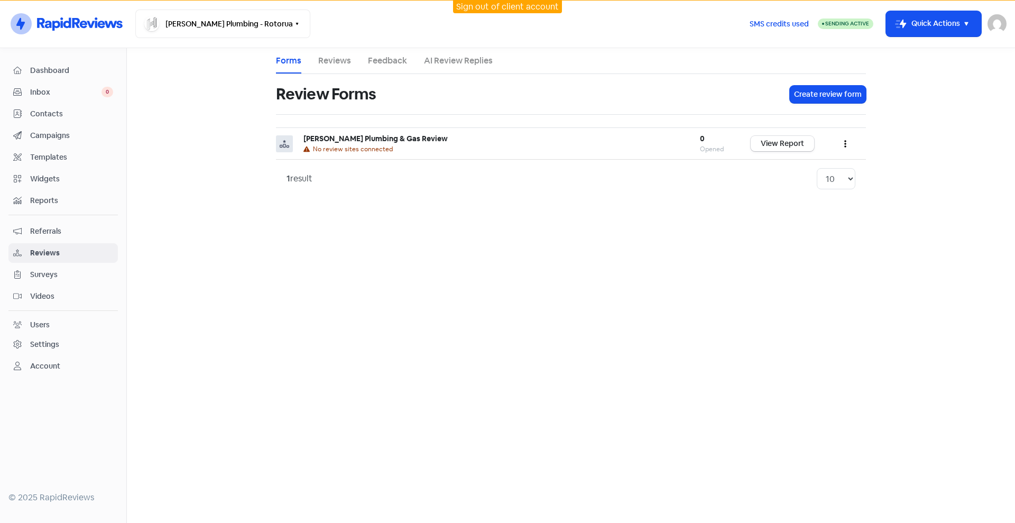
click at [65, 94] on span "Inbox" at bounding box center [65, 92] width 71 height 11
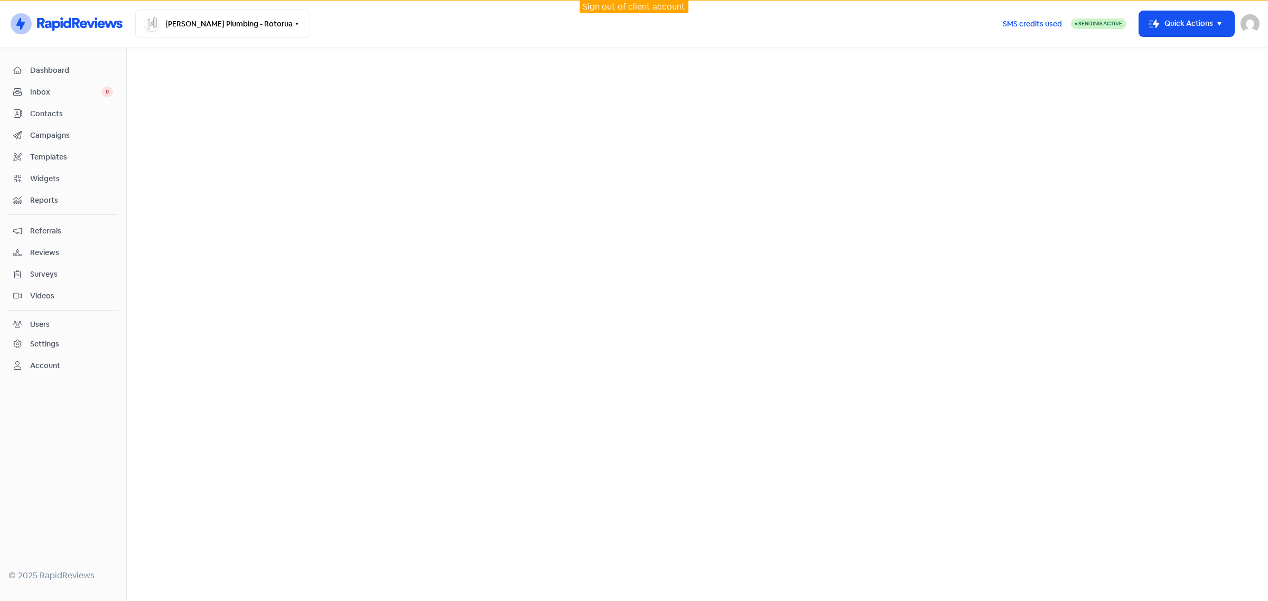
click at [53, 152] on span "Templates" at bounding box center [71, 157] width 83 height 11
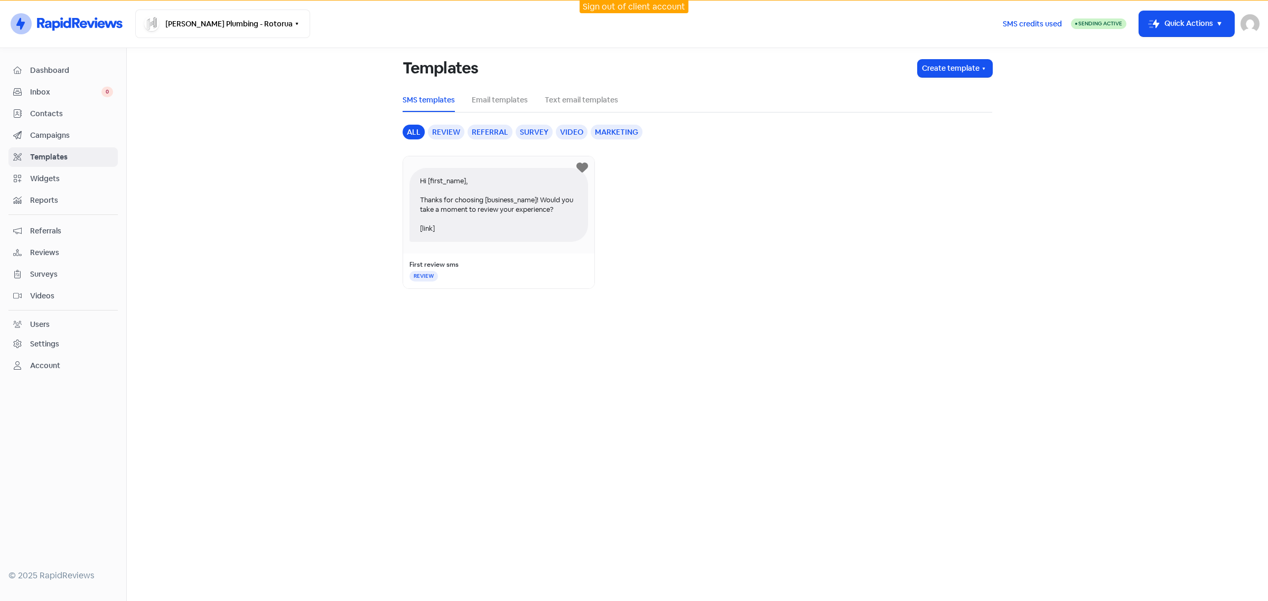
click at [495, 219] on div "Hi [first_name], Thanks for choosing [business_name]! Would you take a moment t…" at bounding box center [499, 205] width 179 height 74
drag, startPoint x: 841, startPoint y: 231, endPoint x: 639, endPoint y: 180, distance: 208.3
click at [841, 231] on div "Hi [first_name], Thanks for choosing [business_name]! Would you take a moment t…" at bounding box center [698, 222] width 590 height 133
click at [515, 107] on li "Email templates" at bounding box center [500, 100] width 56 height 24
click at [515, 99] on link "Email templates" at bounding box center [500, 100] width 56 height 11
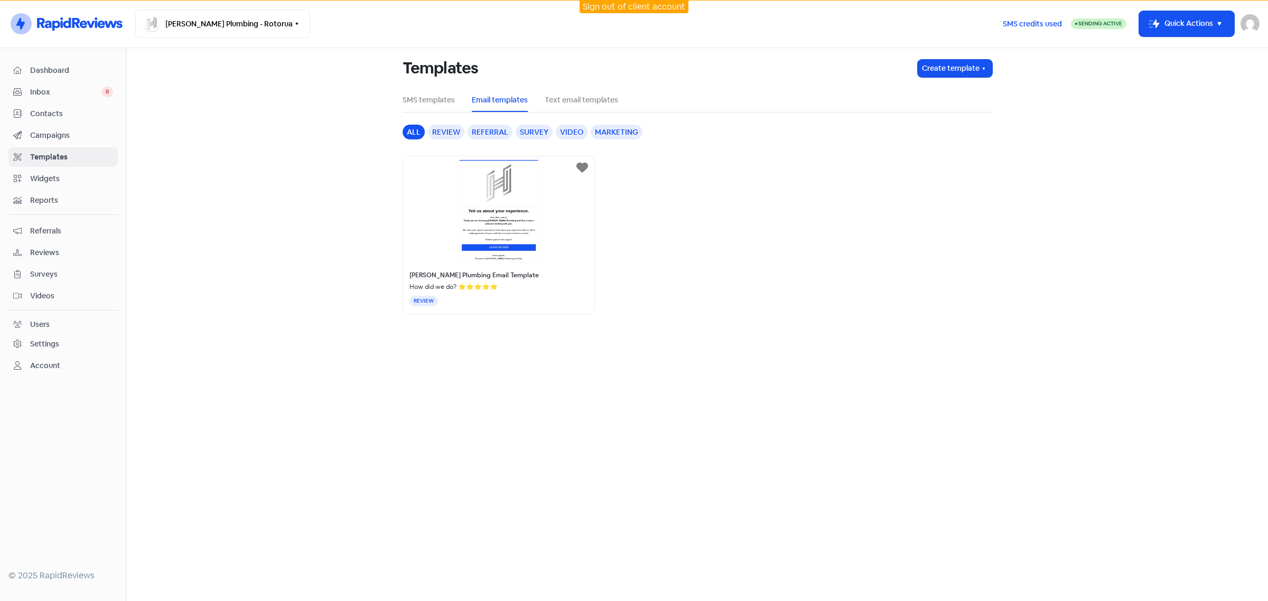
click at [496, 206] on div "Hodgson Plumbing Email Template How did we do? ⭐⭐⭐⭐⭐ REVIEW" at bounding box center [499, 235] width 192 height 159
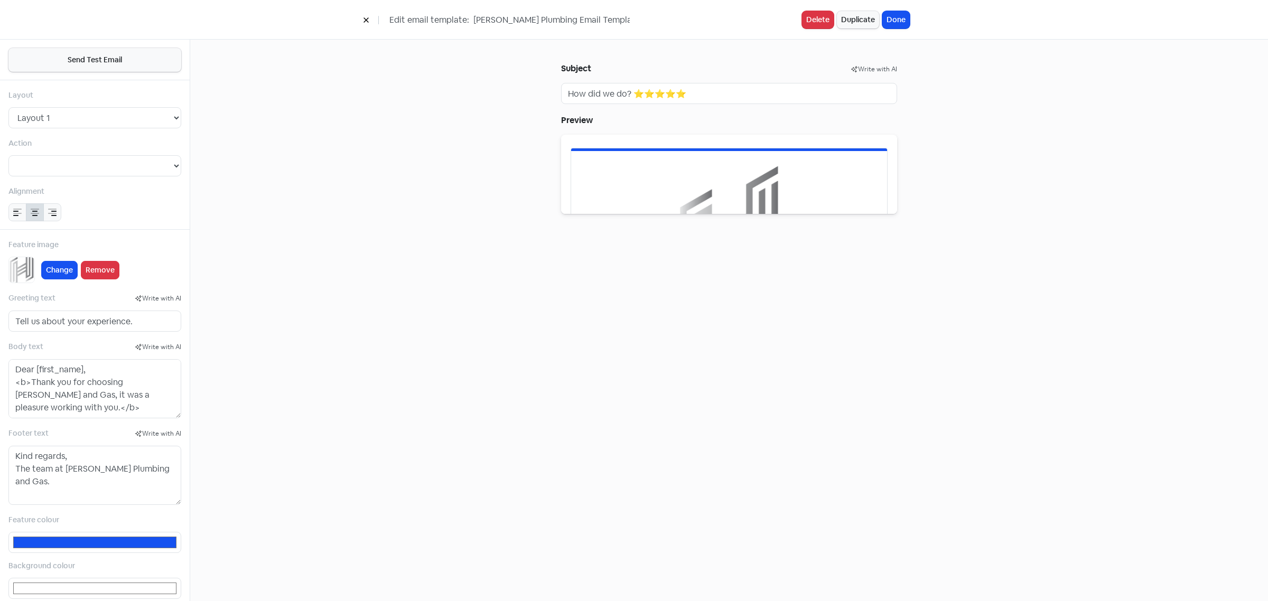
select select "2"
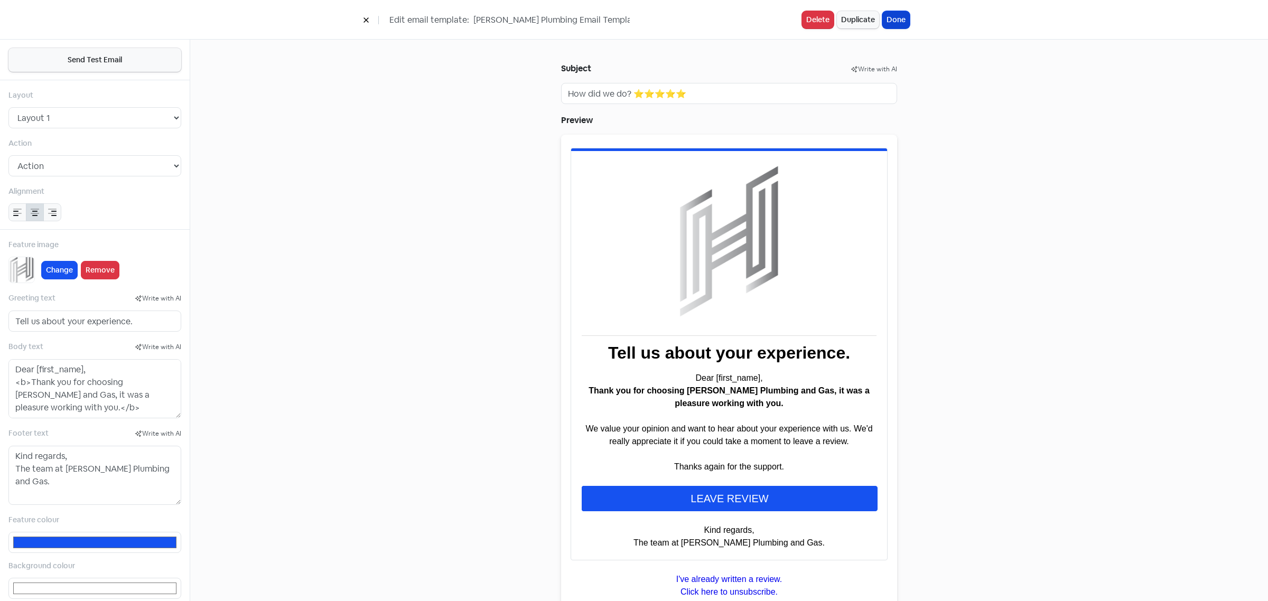
click at [899, 24] on button "Done" at bounding box center [896, 19] width 27 height 17
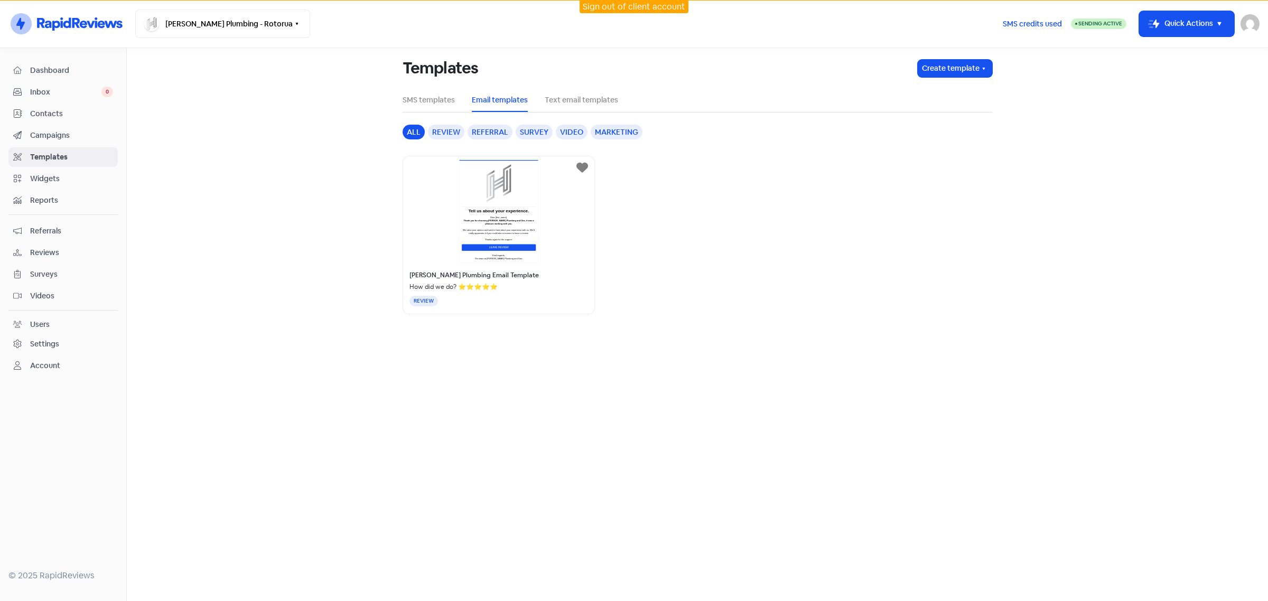
click at [775, 174] on div "Hodgson Plumbing Email Template How did we do? ⭐⭐⭐⭐⭐ REVIEW" at bounding box center [698, 235] width 590 height 159
click at [211, 244] on main "Templates Create template SMS templates Email templates Text email templates al…" at bounding box center [697, 324] width 1141 height 553
click at [869, 275] on div "Hodgson Plumbing Email Template How did we do? ⭐⭐⭐⭐⭐ REVIEW" at bounding box center [698, 235] width 590 height 159
click at [1254, 17] on img at bounding box center [1250, 23] width 19 height 19
drag, startPoint x: 1222, startPoint y: 96, endPoint x: 1208, endPoint y: 98, distance: 14.4
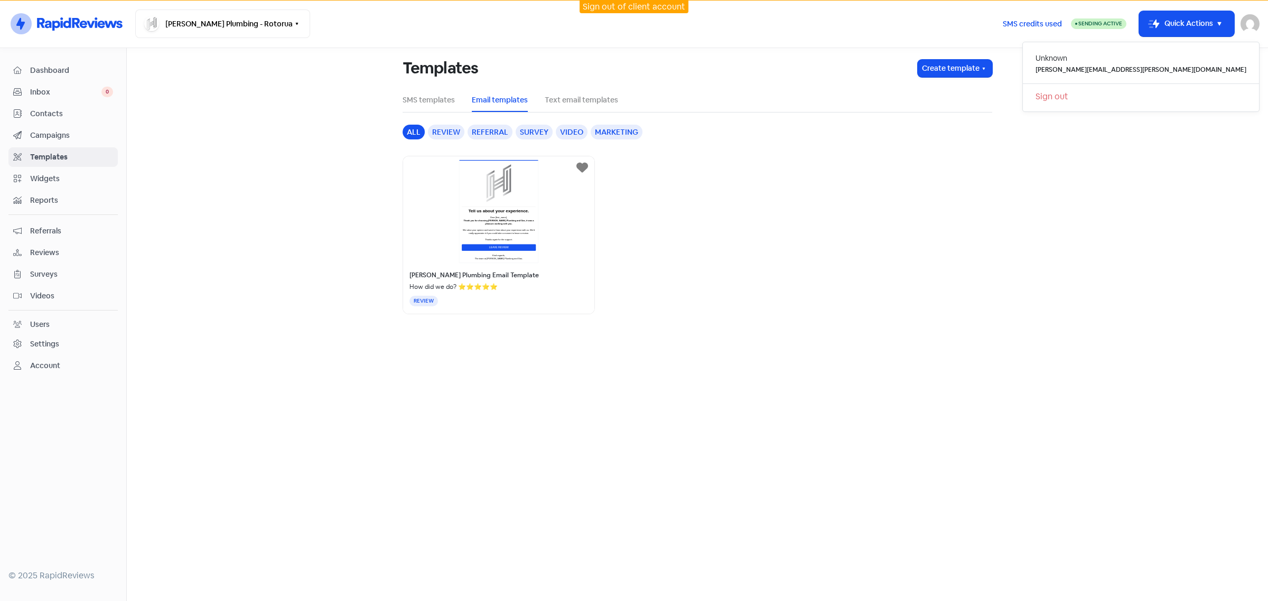
click at [1221, 96] on link "Sign out" at bounding box center [1141, 96] width 236 height 17
